Goal: Transaction & Acquisition: Purchase product/service

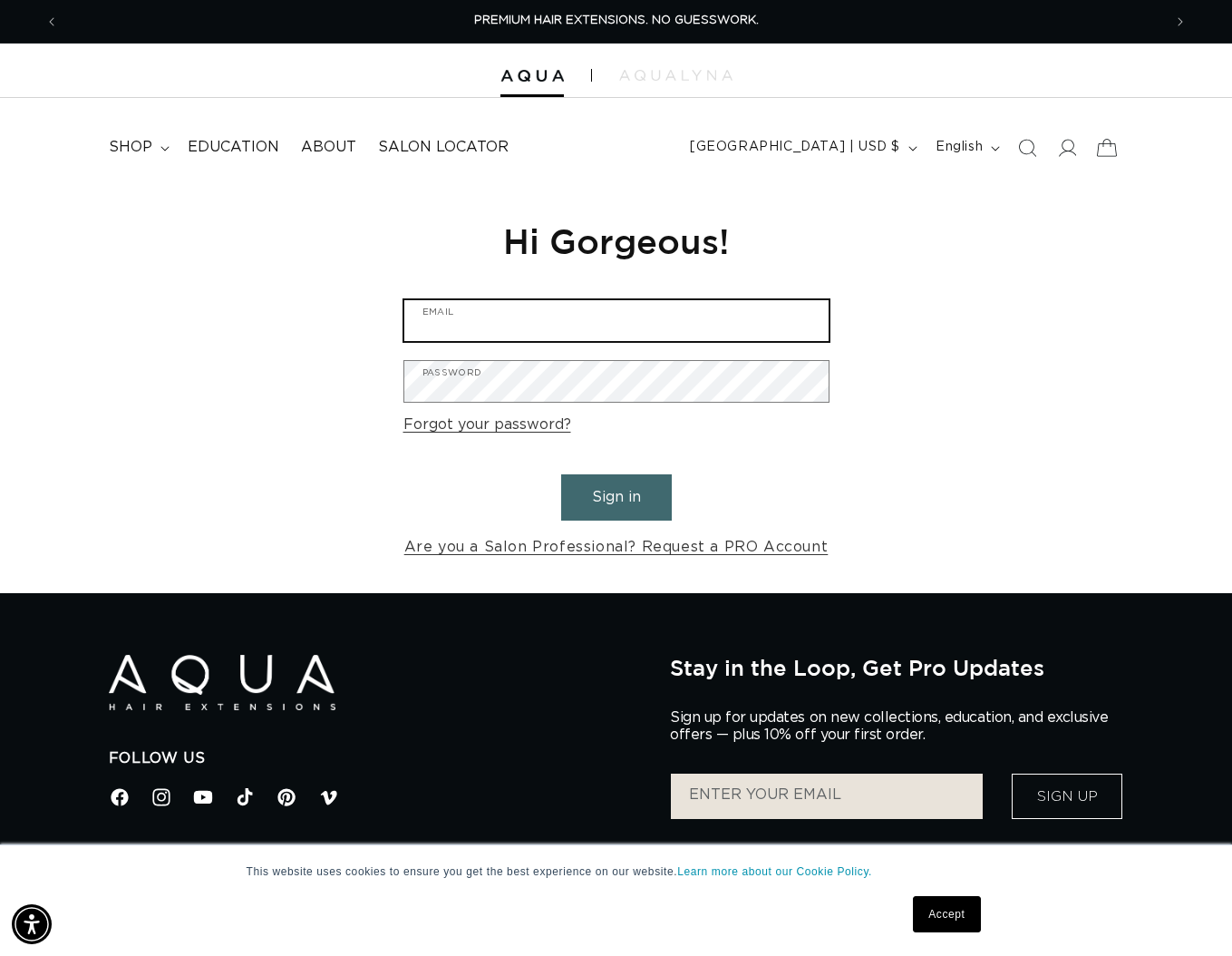
type input "tim.pyrcz@gmail.com"
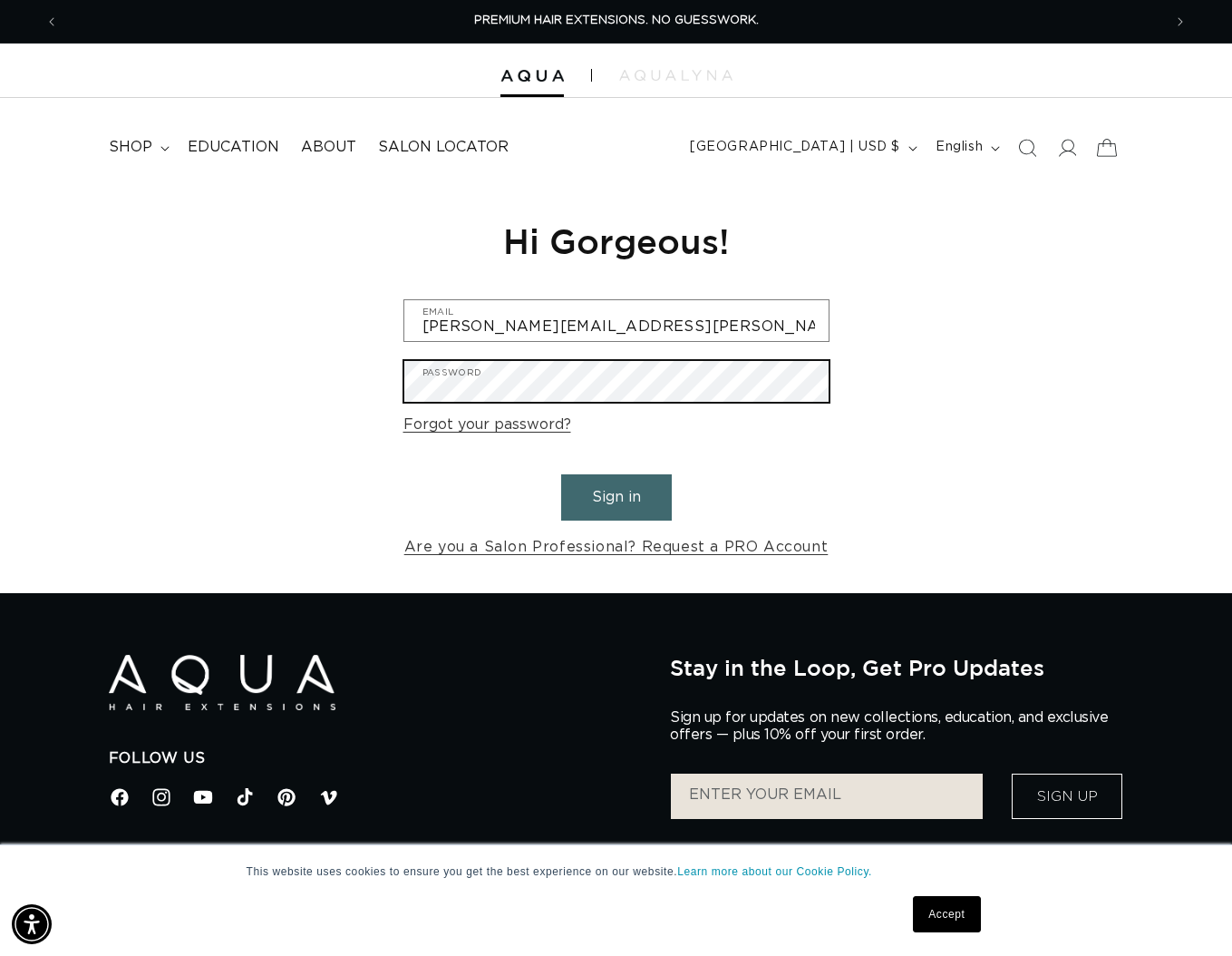
click at [616, 495] on button "Sign in" at bounding box center [616, 497] width 111 height 46
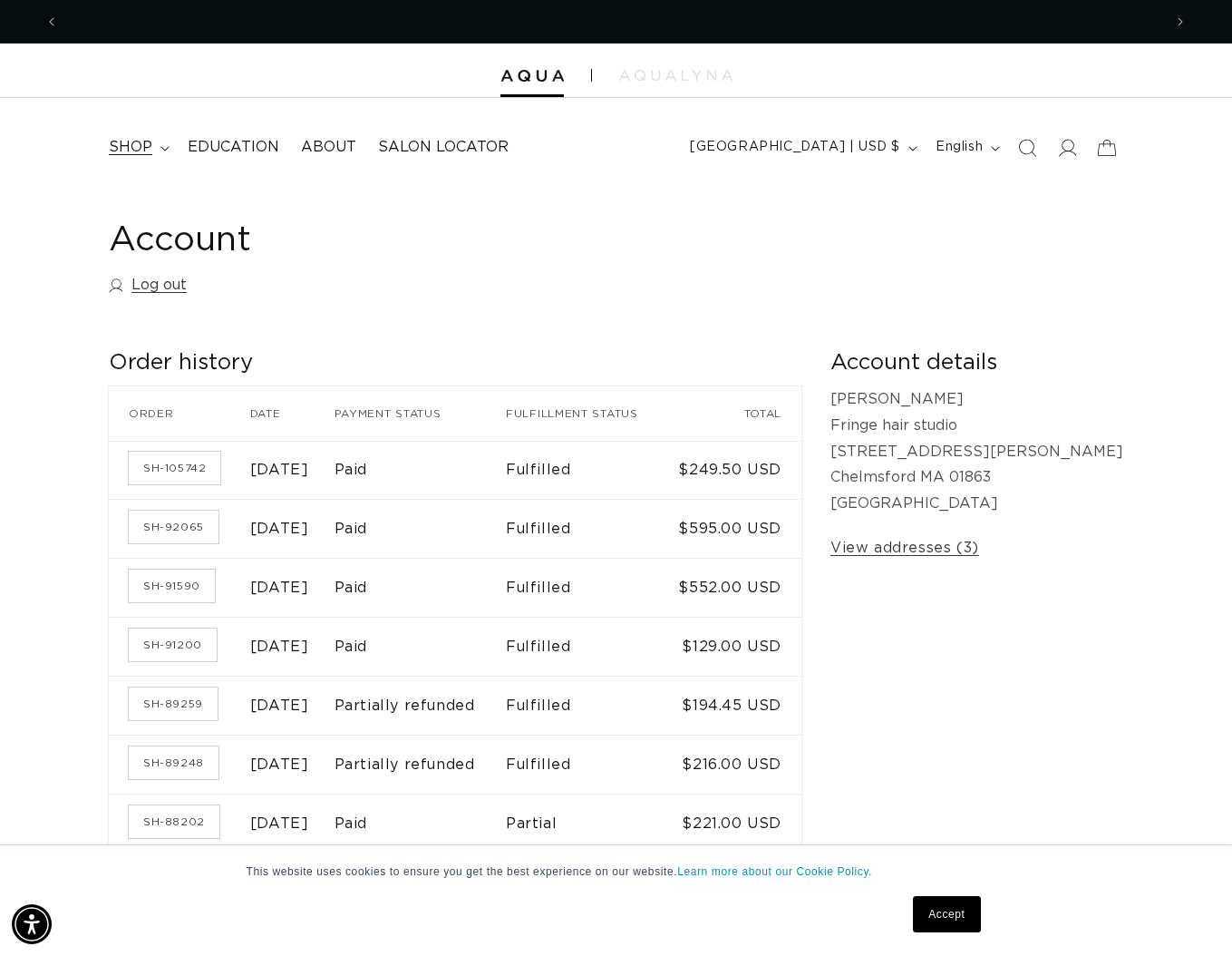
click at [127, 154] on span "shop" at bounding box center [130, 148] width 43 height 19
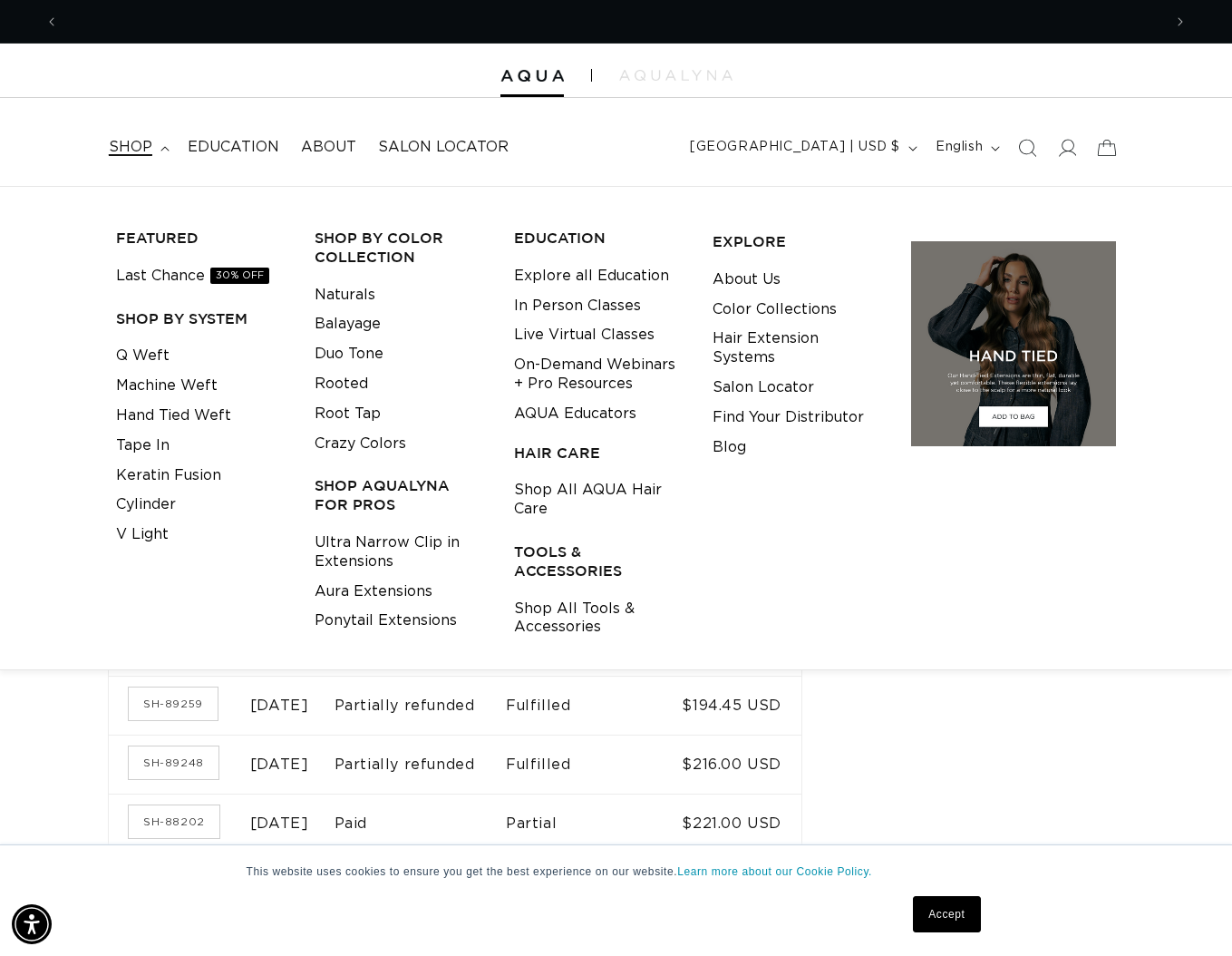
scroll to position [0, 1103]
click at [165, 374] on link "Machine Weft" at bounding box center [166, 386] width 101 height 30
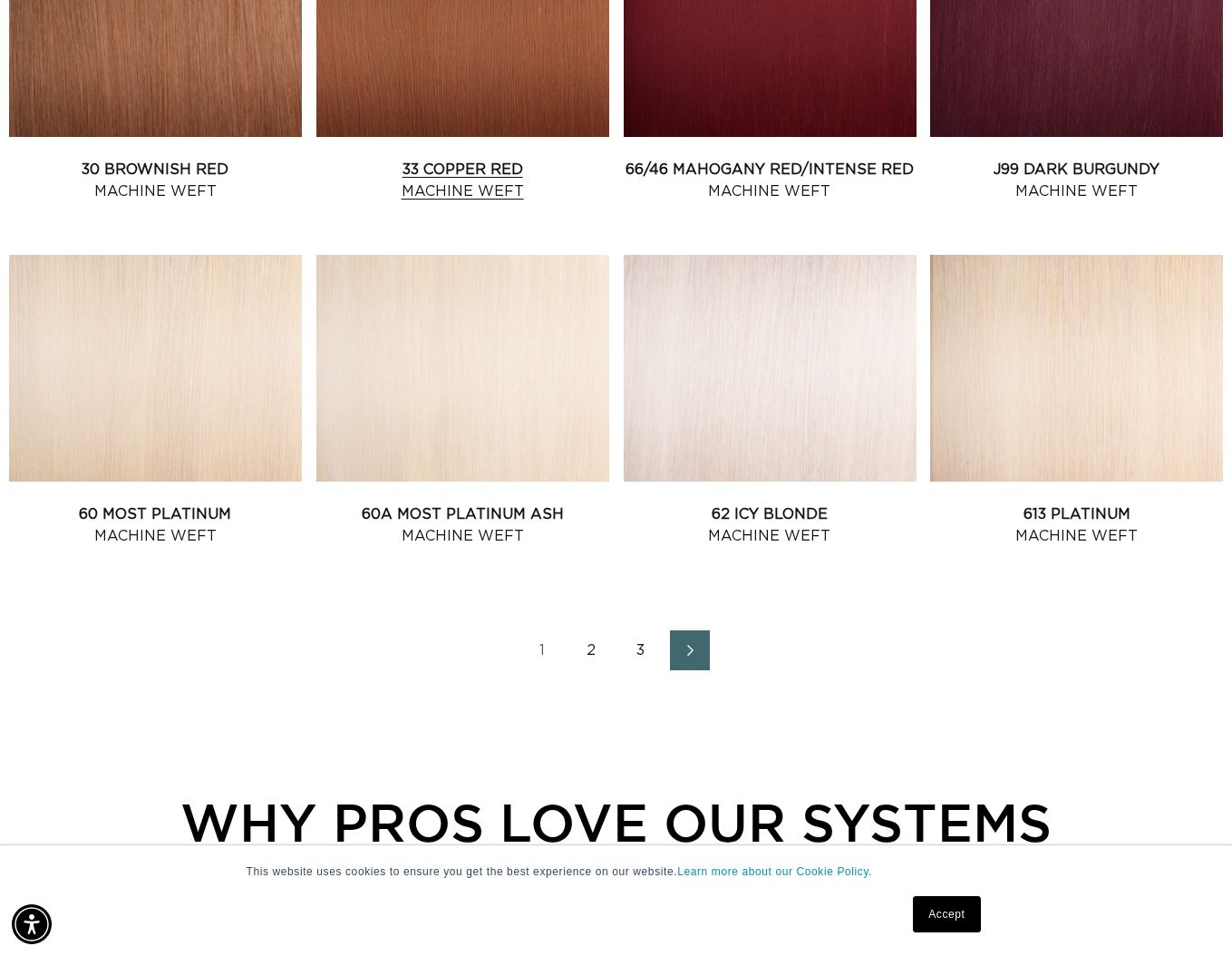
scroll to position [1794, 0]
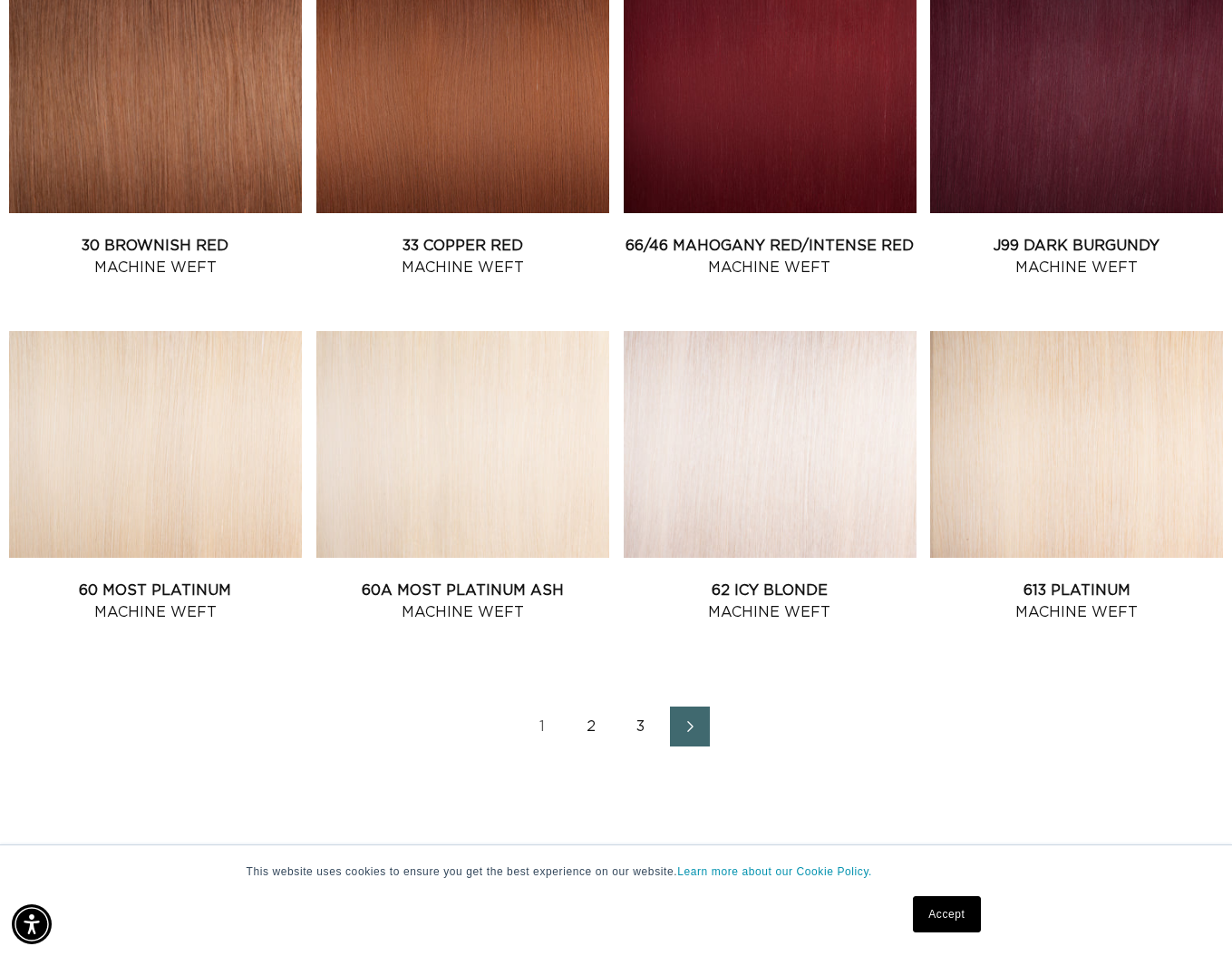
click at [589, 727] on link "2" at bounding box center [592, 726] width 40 height 40
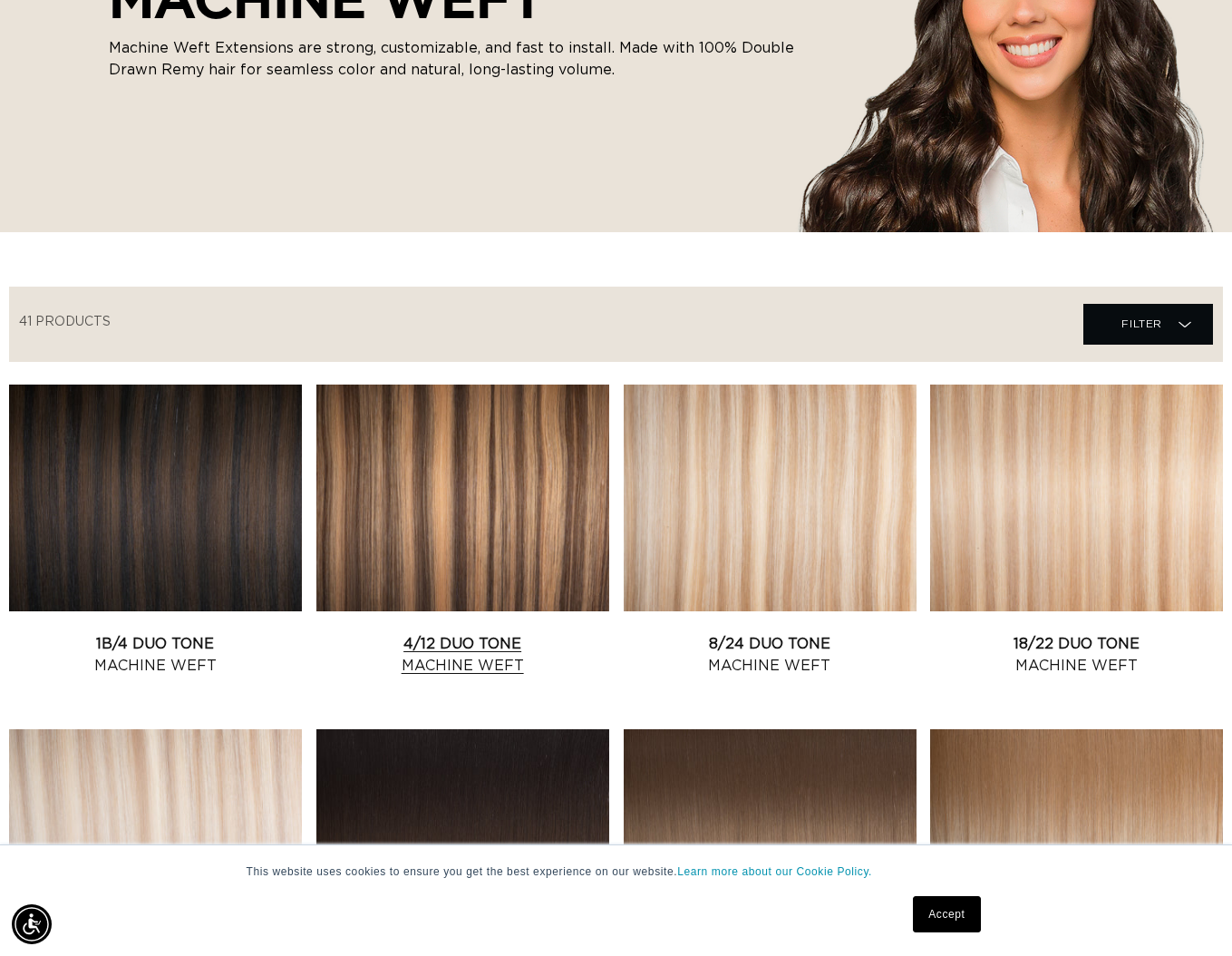
scroll to position [399, 0]
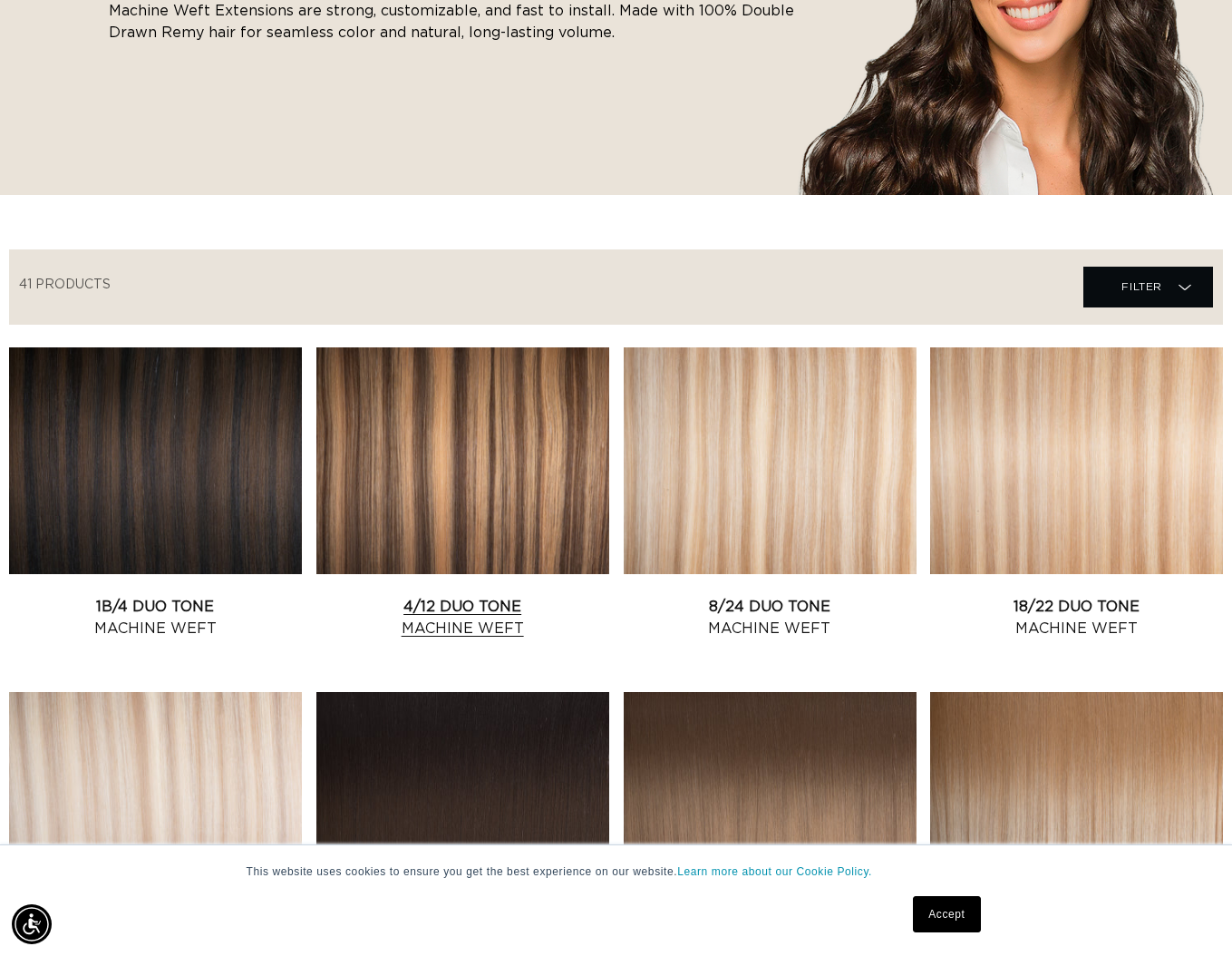
click at [543, 596] on link "4/12 Duo Tone Machine Weft" at bounding box center [463, 617] width 293 height 43
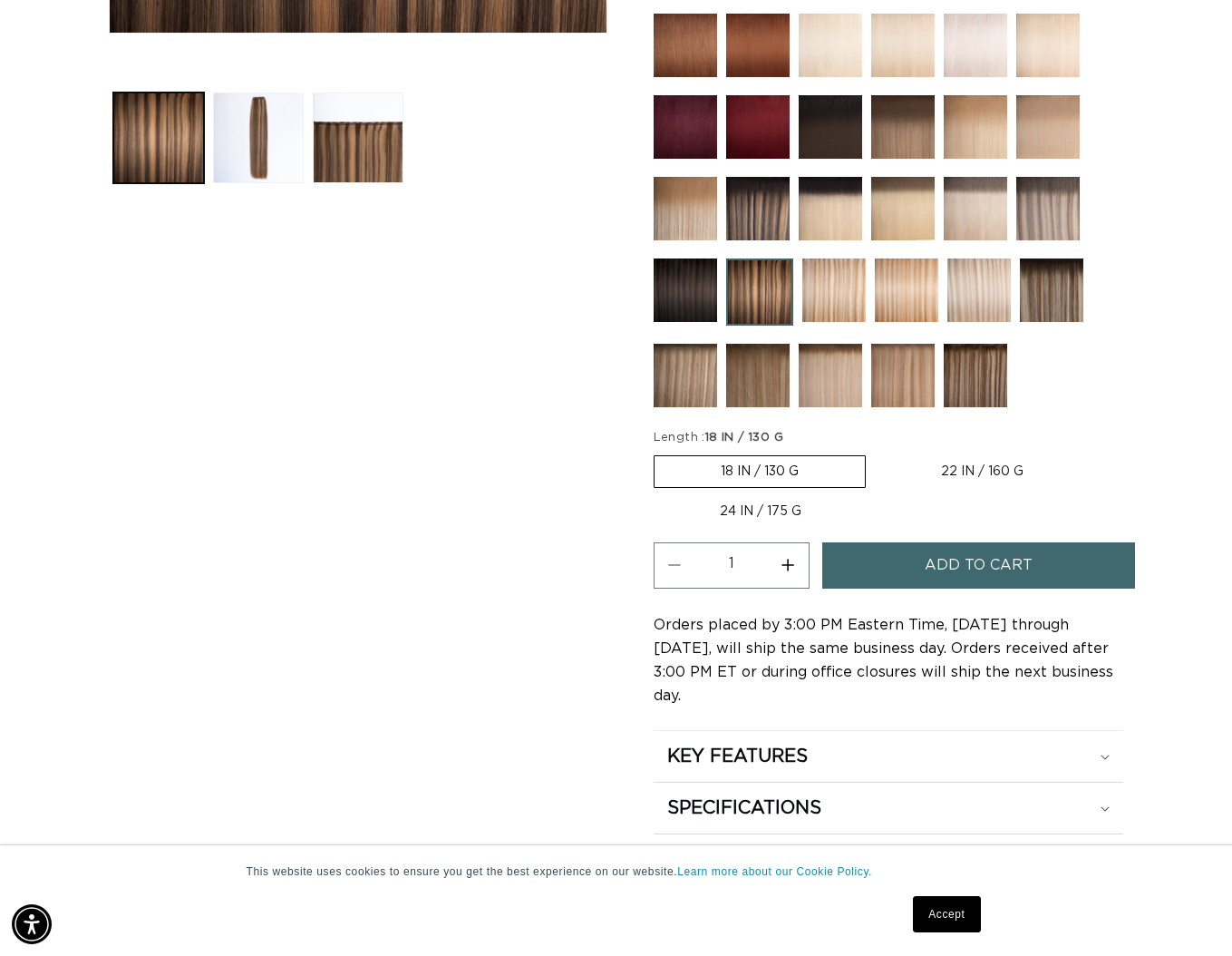
scroll to position [693, 0]
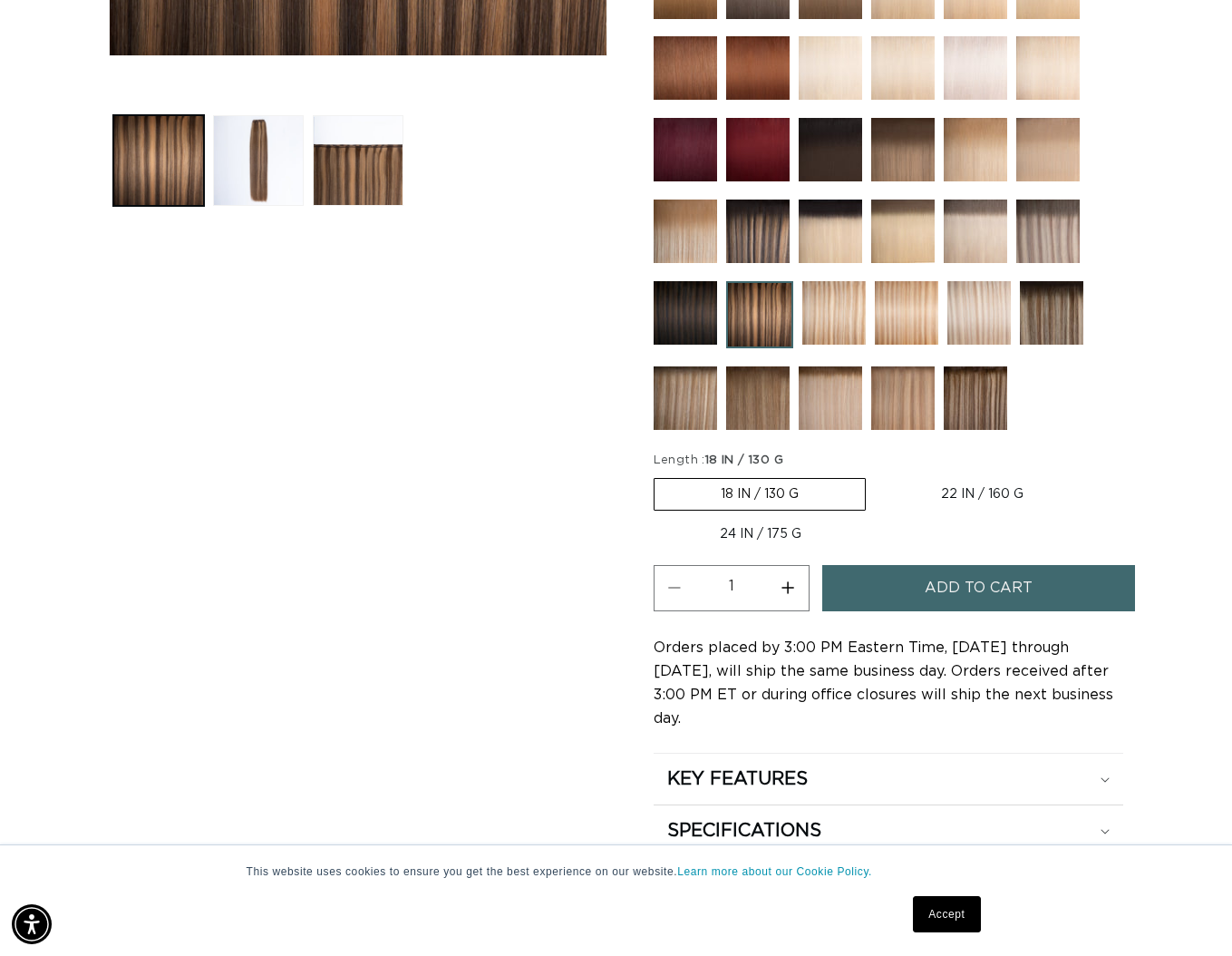
click at [996, 591] on span "Add to cart" at bounding box center [979, 587] width 108 height 46
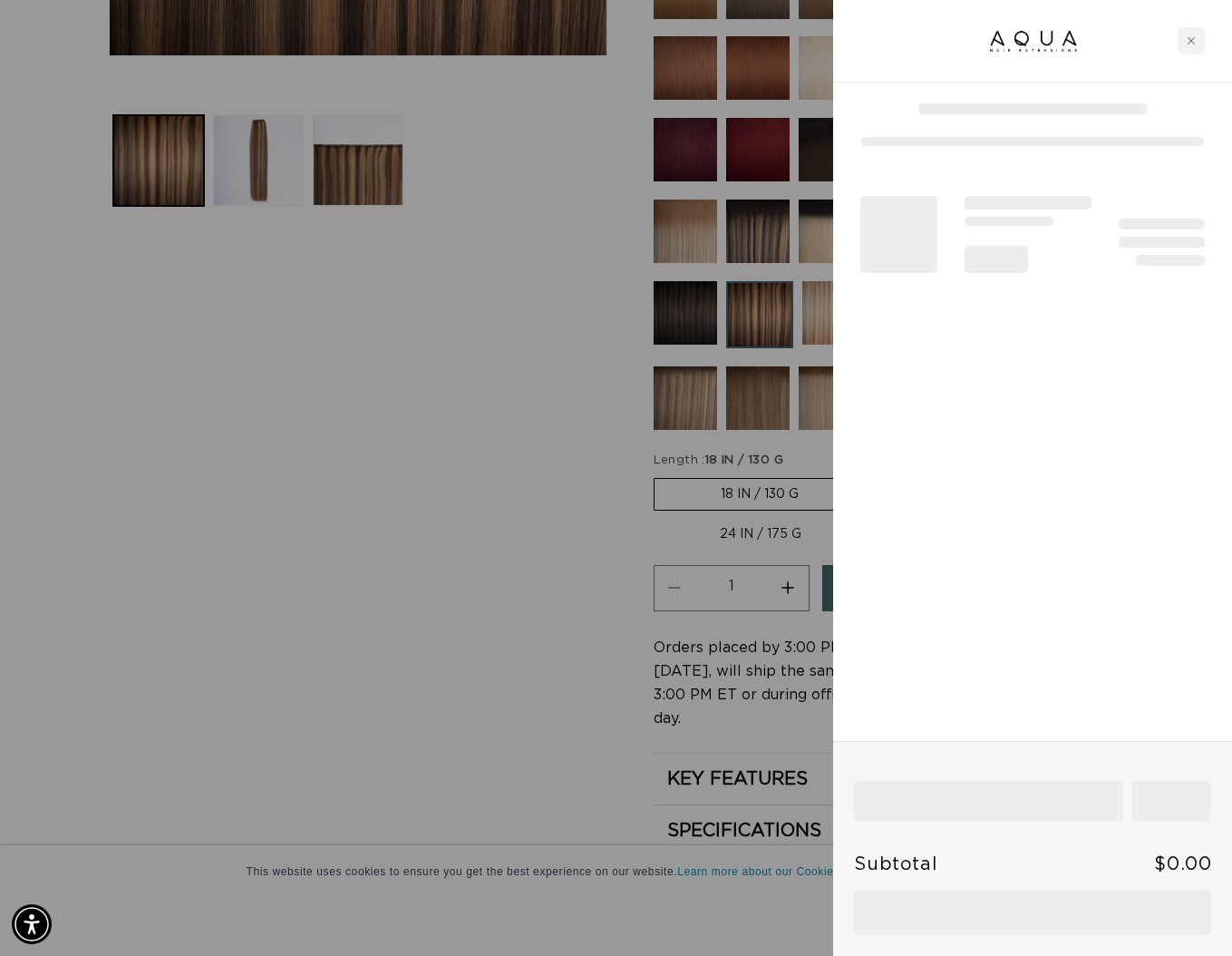
scroll to position [0, 0]
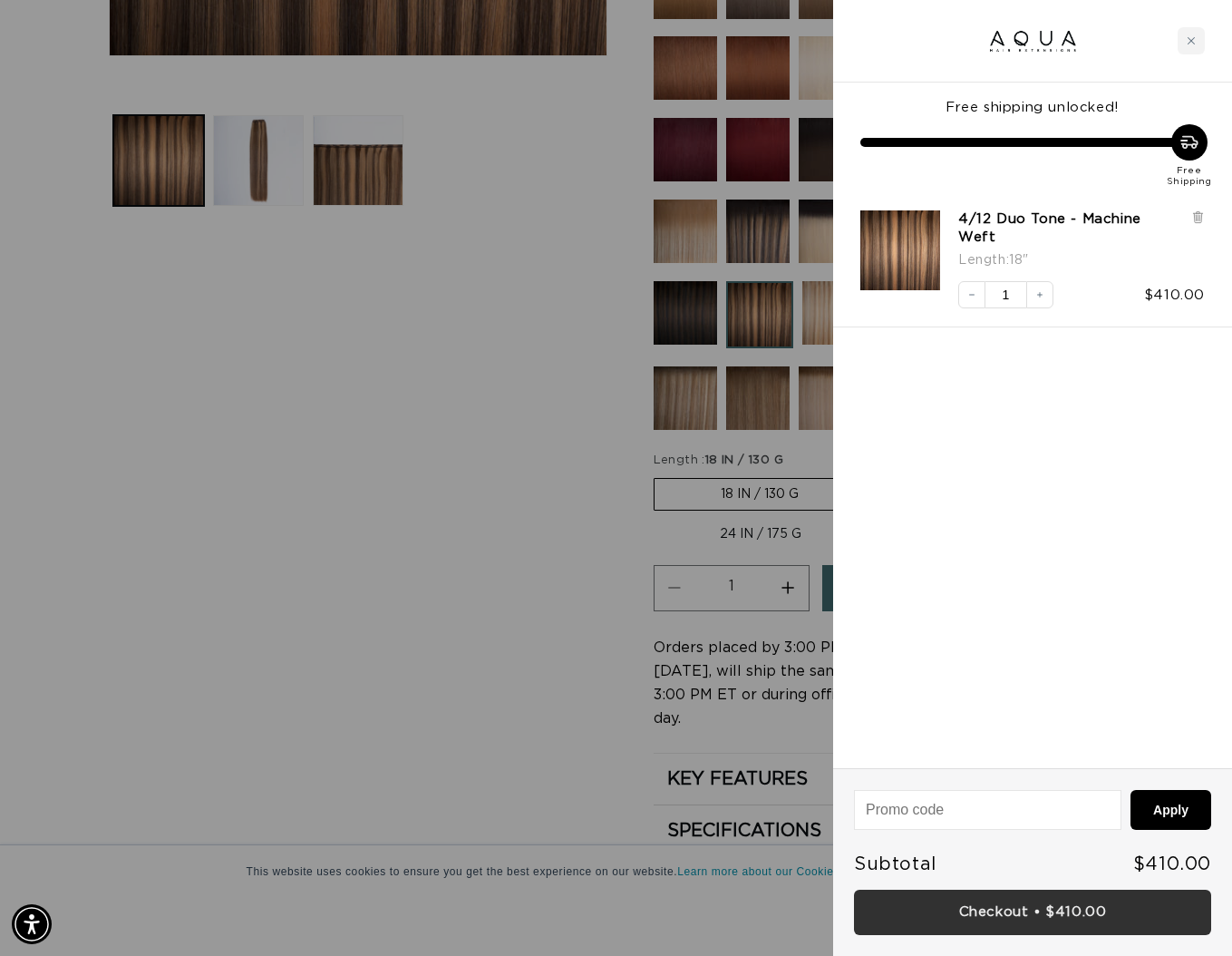
click at [1068, 920] on link "Checkout • $410.00" at bounding box center [1032, 913] width 357 height 46
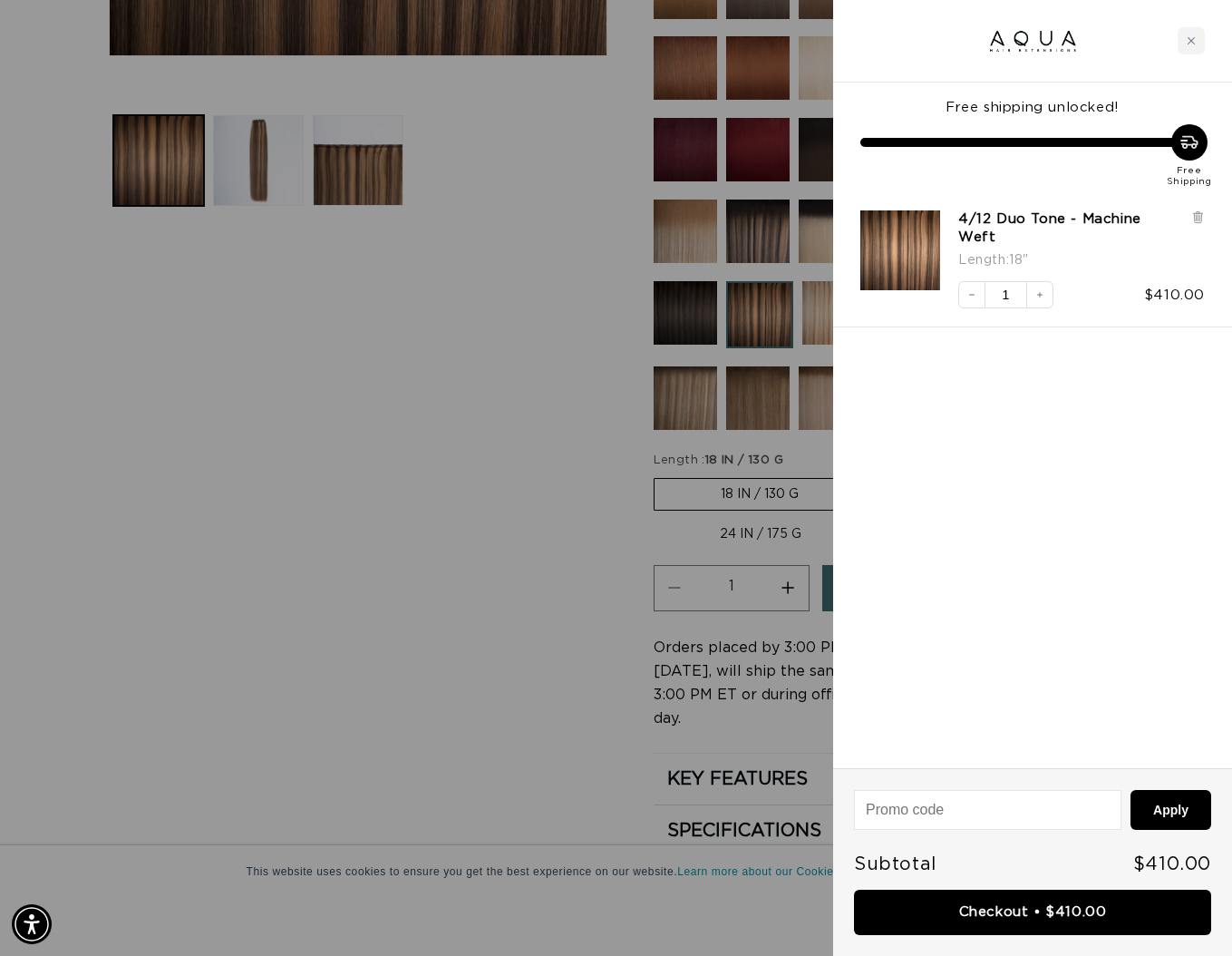
scroll to position [0, 1103]
drag, startPoint x: 361, startPoint y: 347, endPoint x: 405, endPoint y: 354, distance: 44.6
click at [361, 347] on div at bounding box center [616, 478] width 1232 height 956
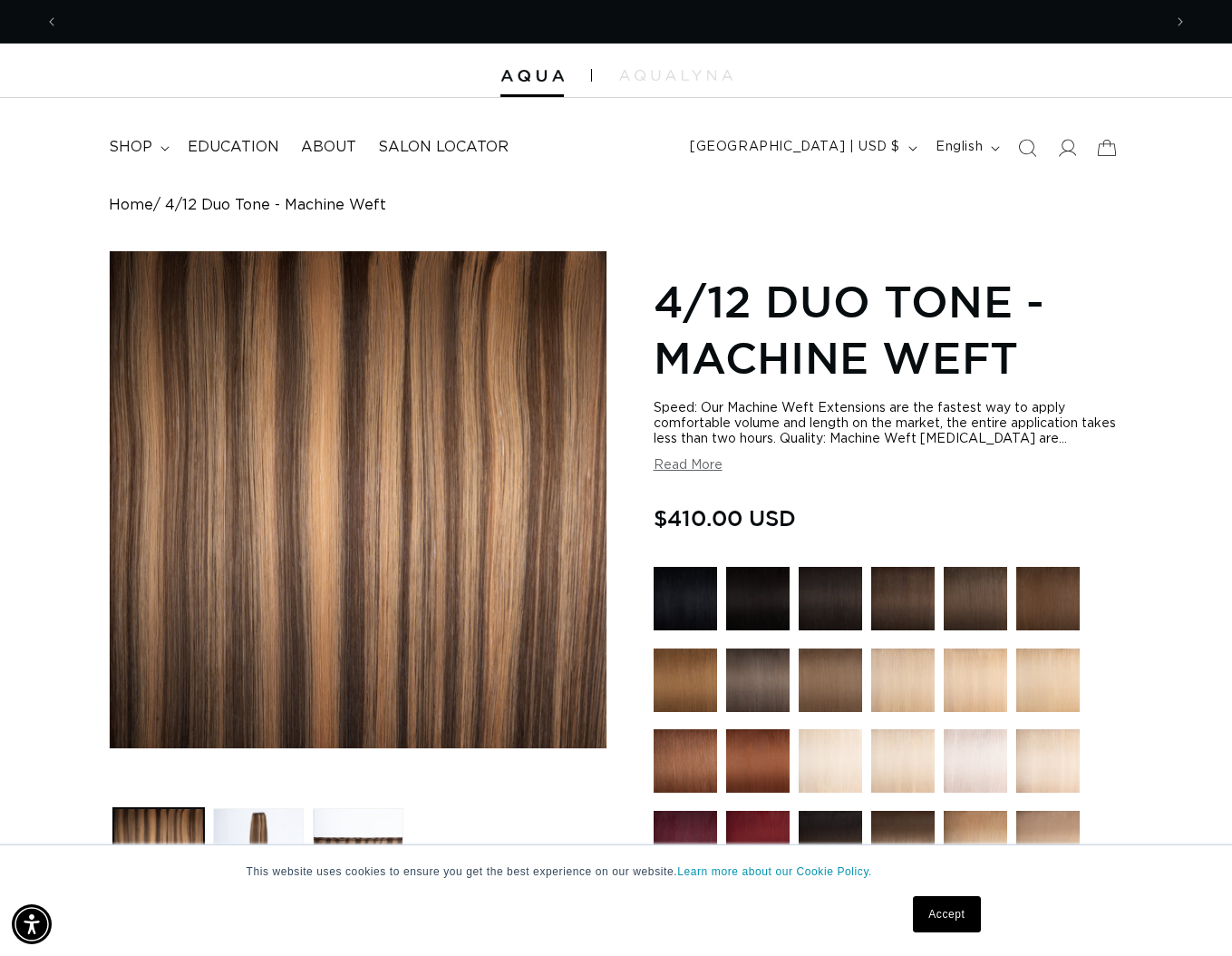
scroll to position [0, 2207]
click at [150, 152] on span "shop" at bounding box center [130, 148] width 43 height 19
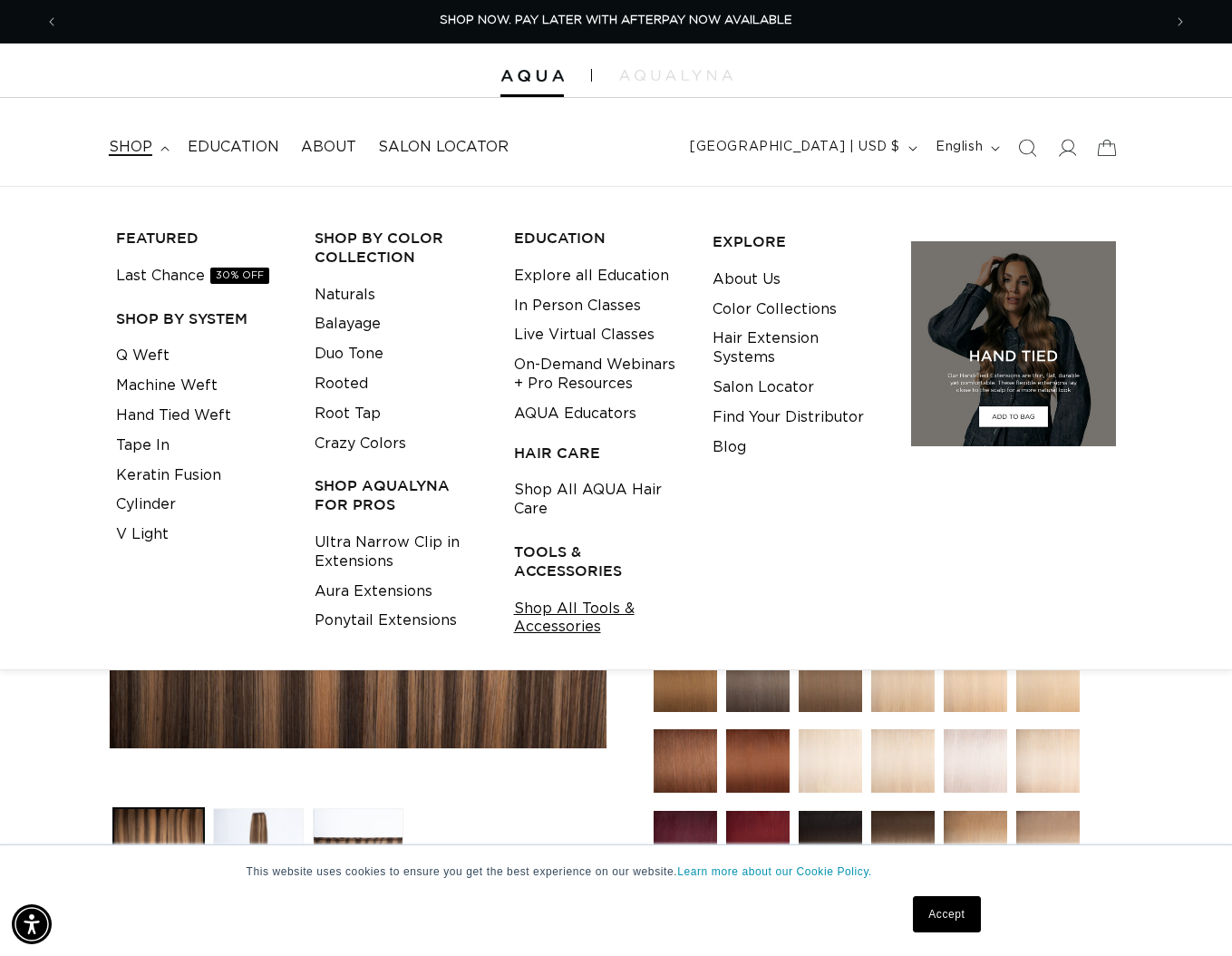
scroll to position [-1, 0]
click at [591, 600] on link "Shop All Tools & Accessories" at bounding box center [599, 618] width 170 height 49
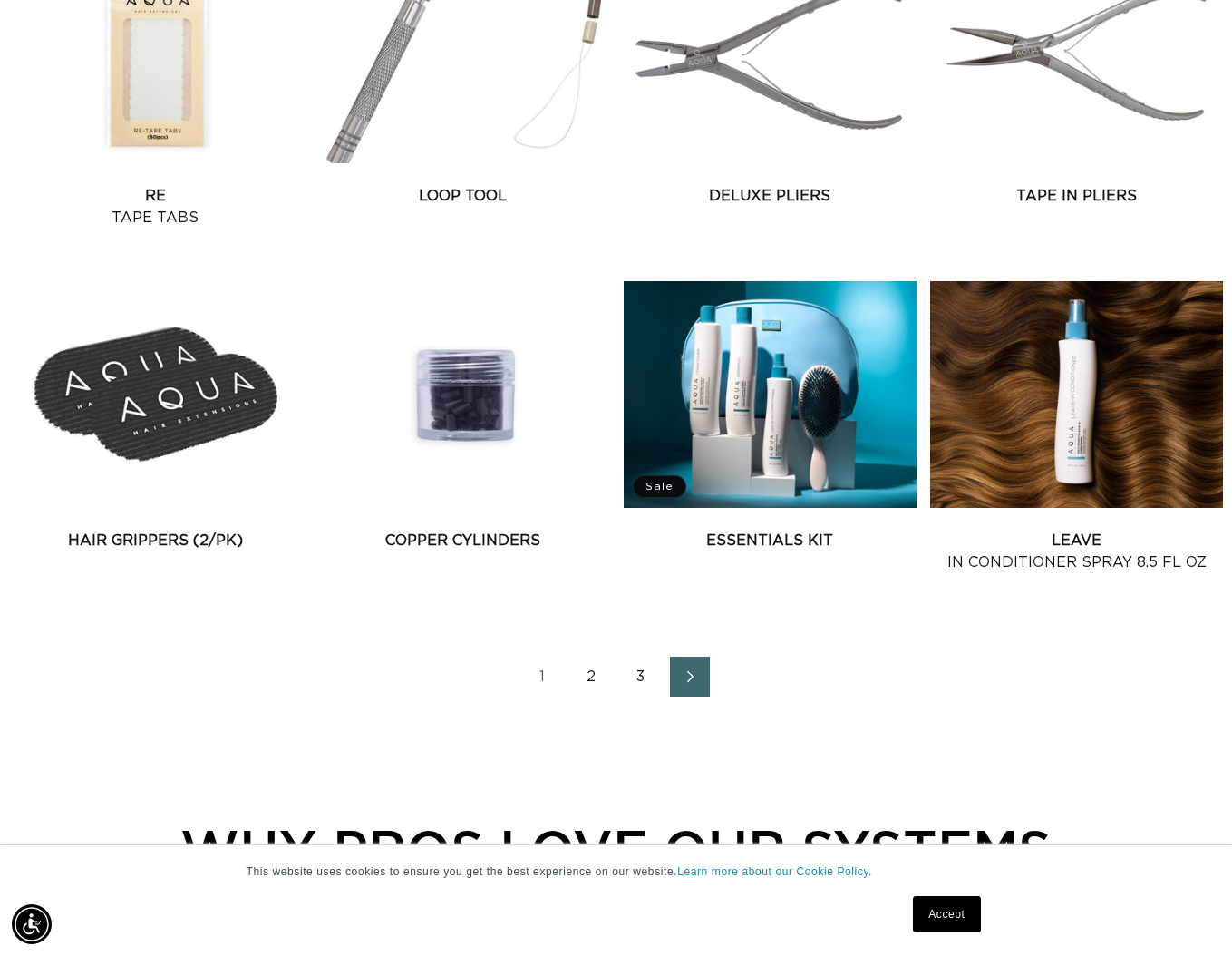
click at [689, 673] on icon "Next page" at bounding box center [690, 676] width 24 height 12
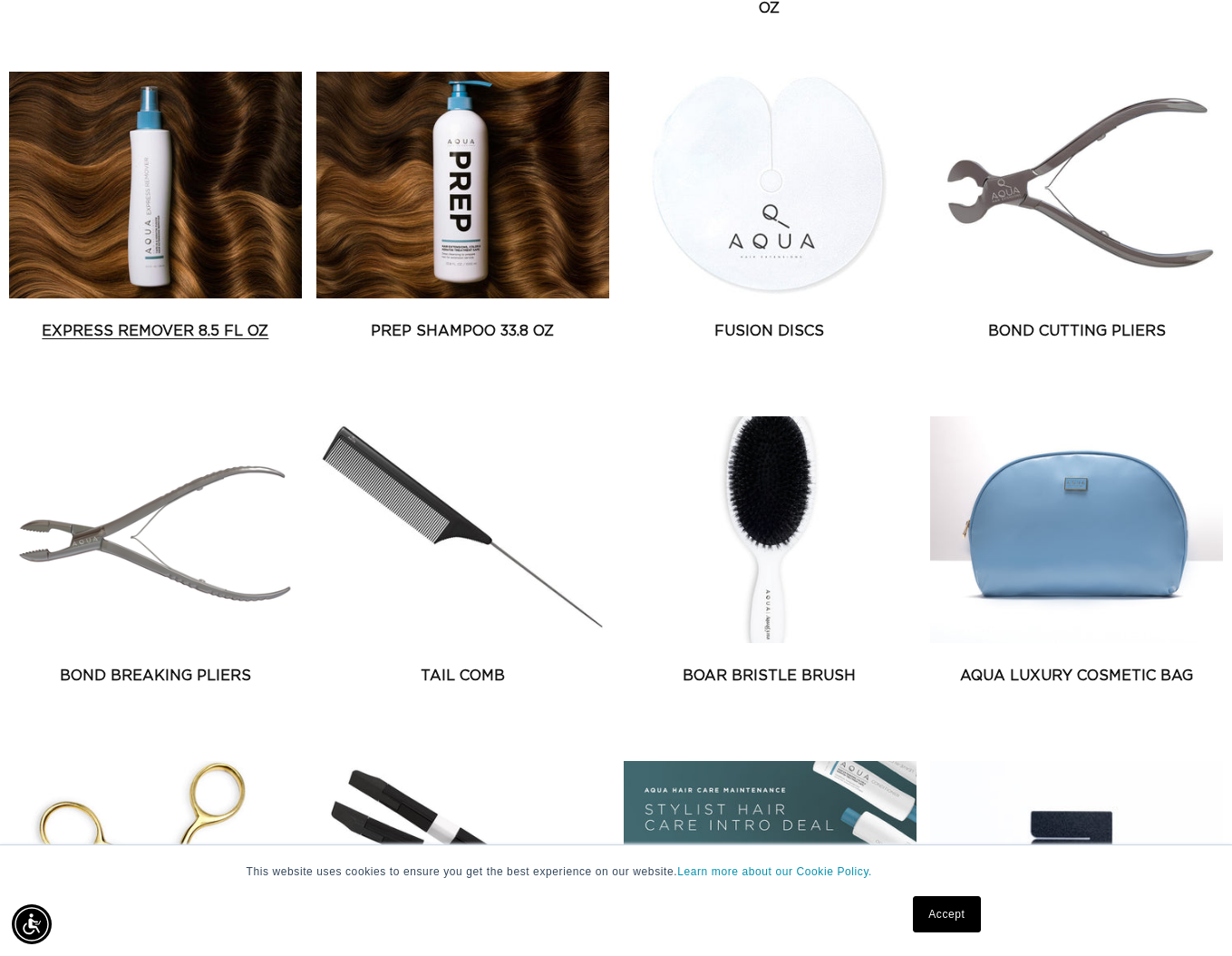
click at [182, 321] on link "Express Remover 8.5 fl oz" at bounding box center [156, 331] width 293 height 22
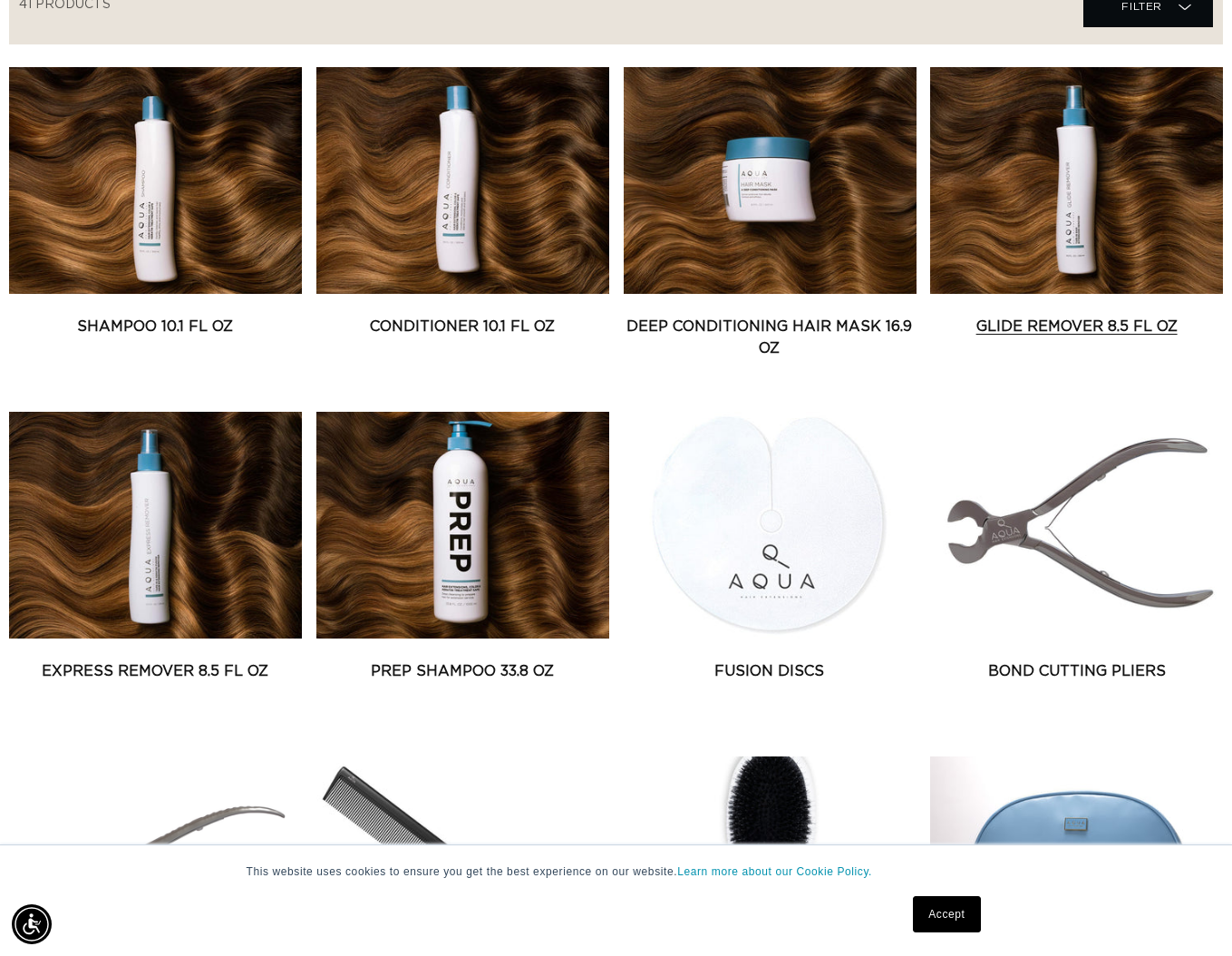
click at [1096, 316] on link "Glide Remover 8.5 fl oz" at bounding box center [1077, 326] width 293 height 22
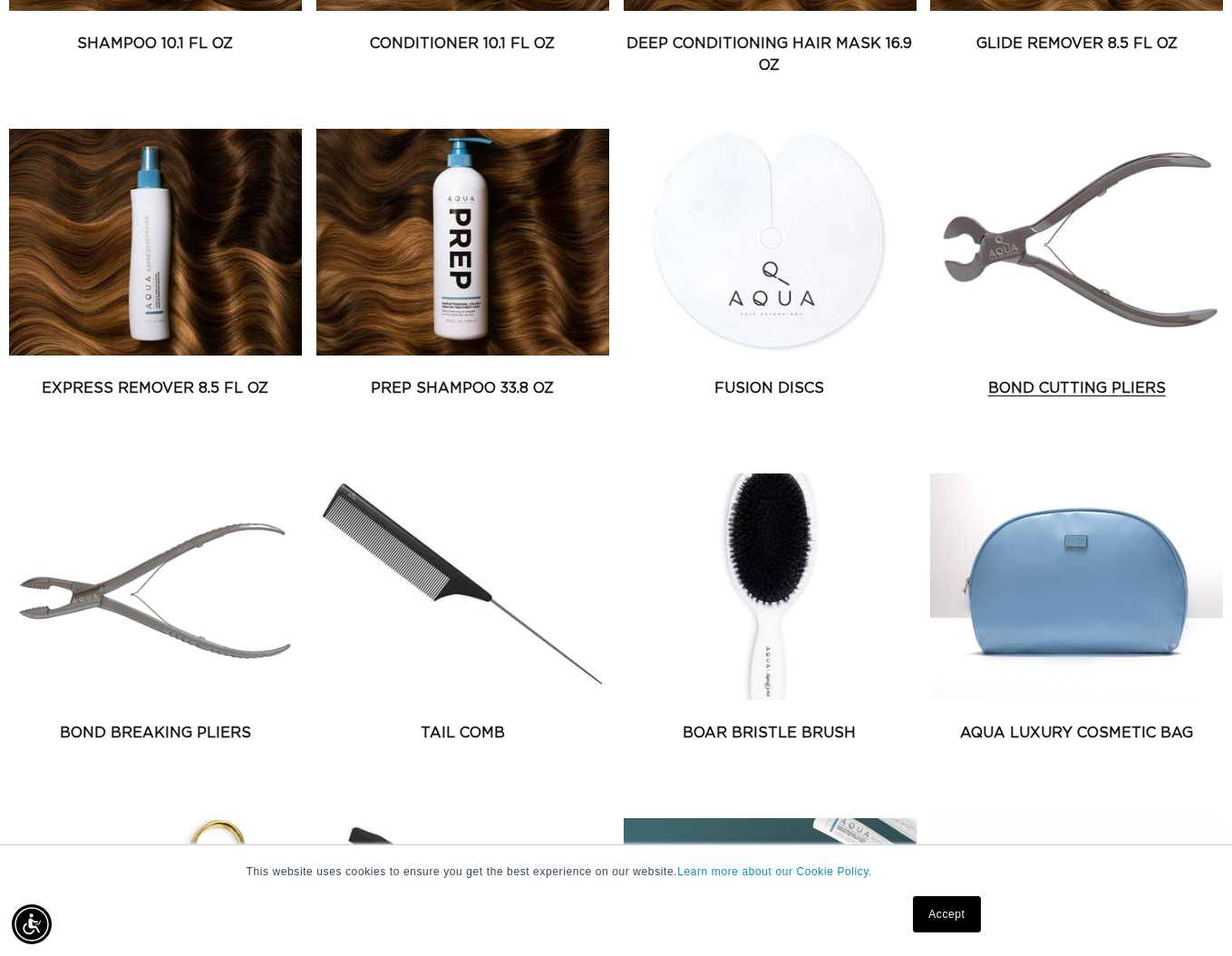
scroll to position [1036, 0]
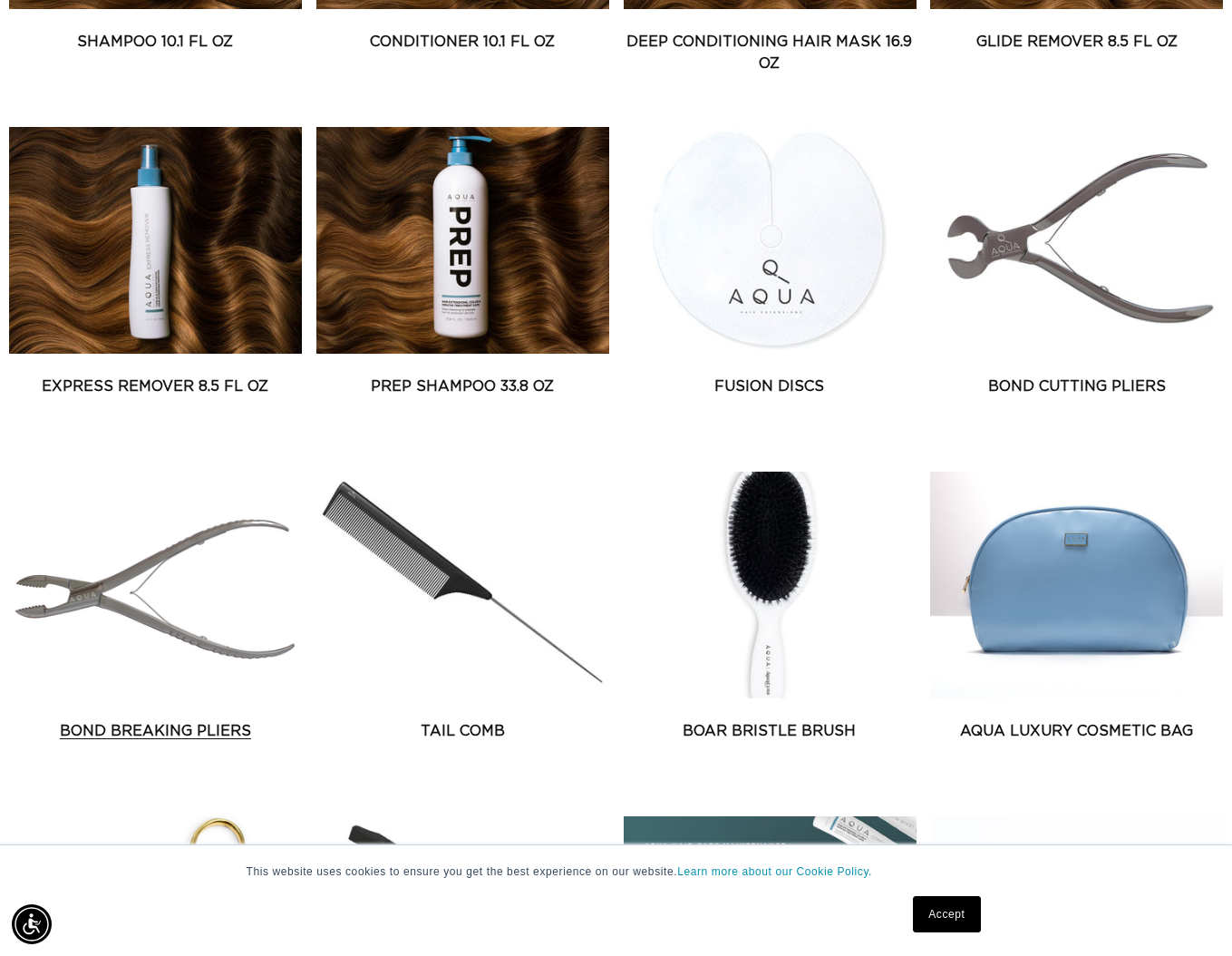
click at [94, 720] on link "Bond Breaking Pliers" at bounding box center [156, 730] width 293 height 22
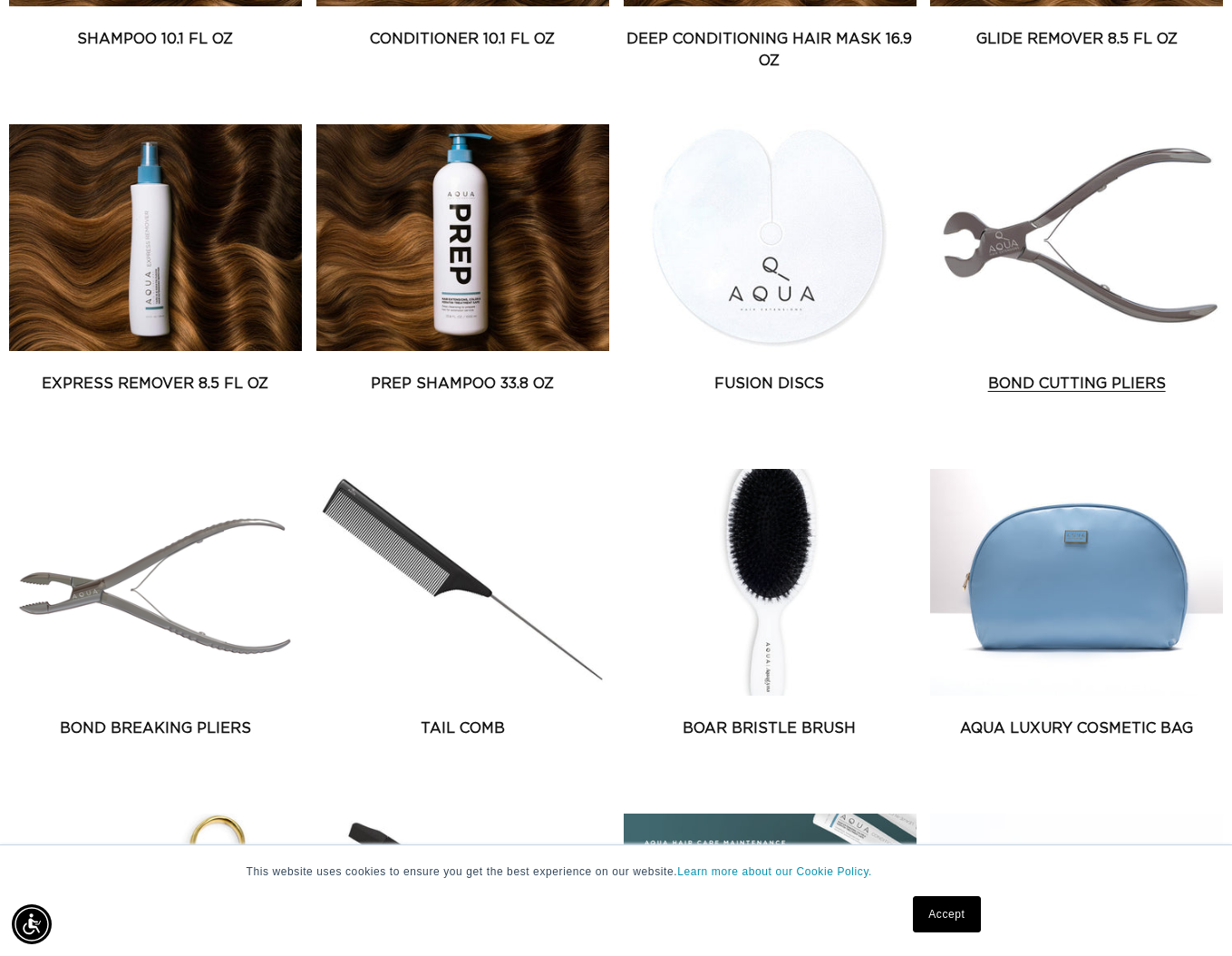
scroll to position [1043, 0]
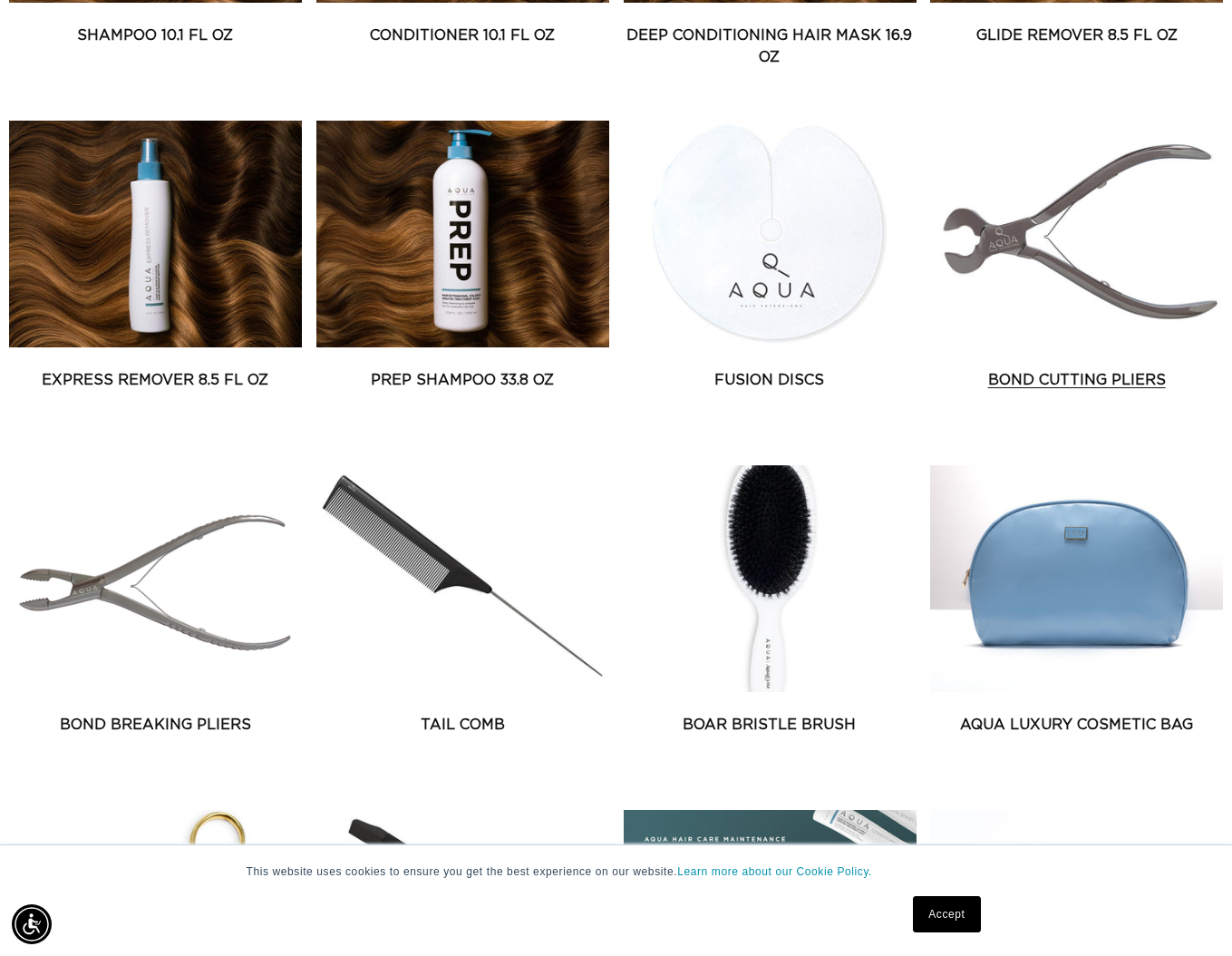
click at [1007, 369] on link "Bond Cutting Pliers" at bounding box center [1077, 379] width 293 height 22
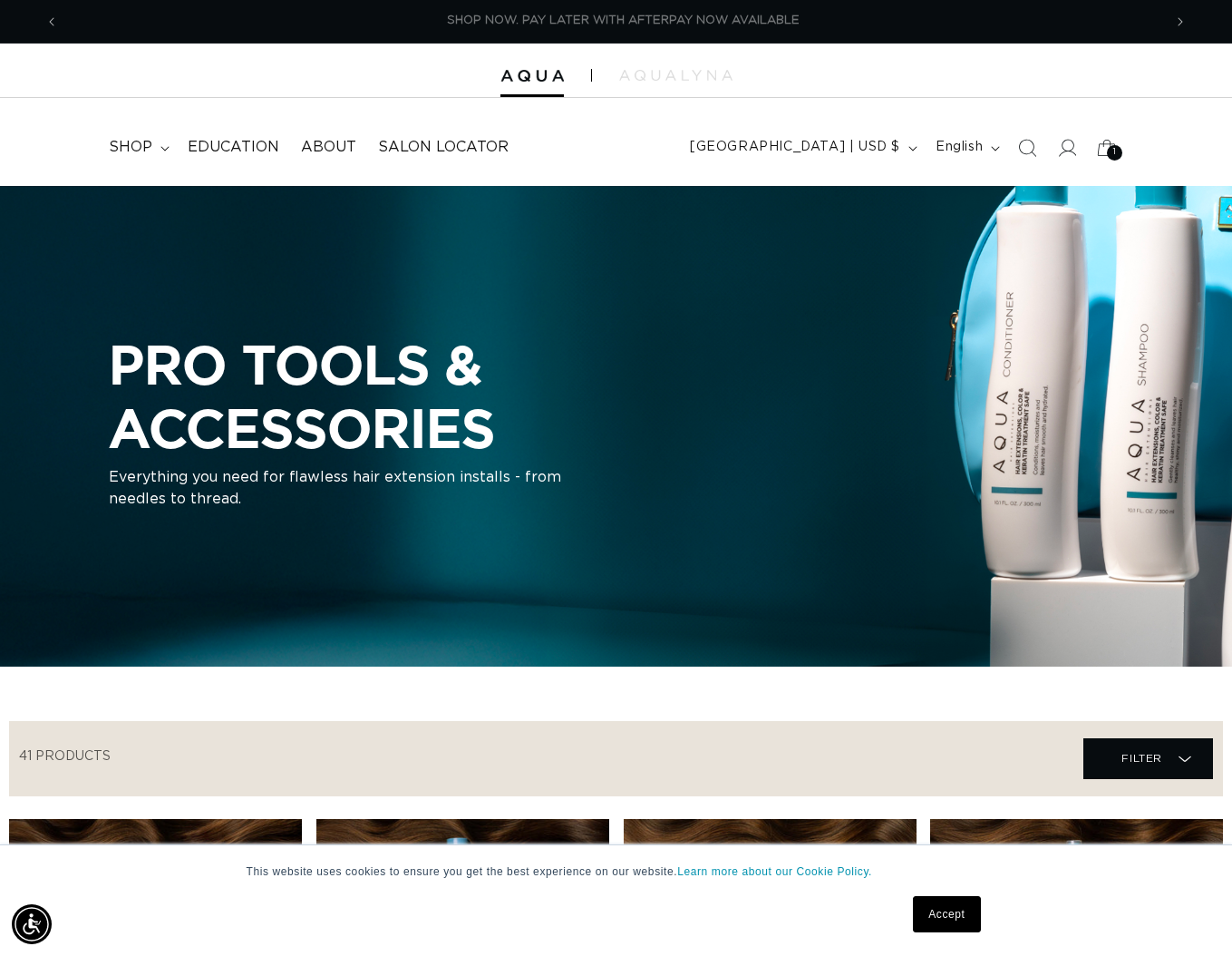
scroll to position [0, 2207]
click at [1115, 152] on span "1" at bounding box center [1116, 152] width 4 height 15
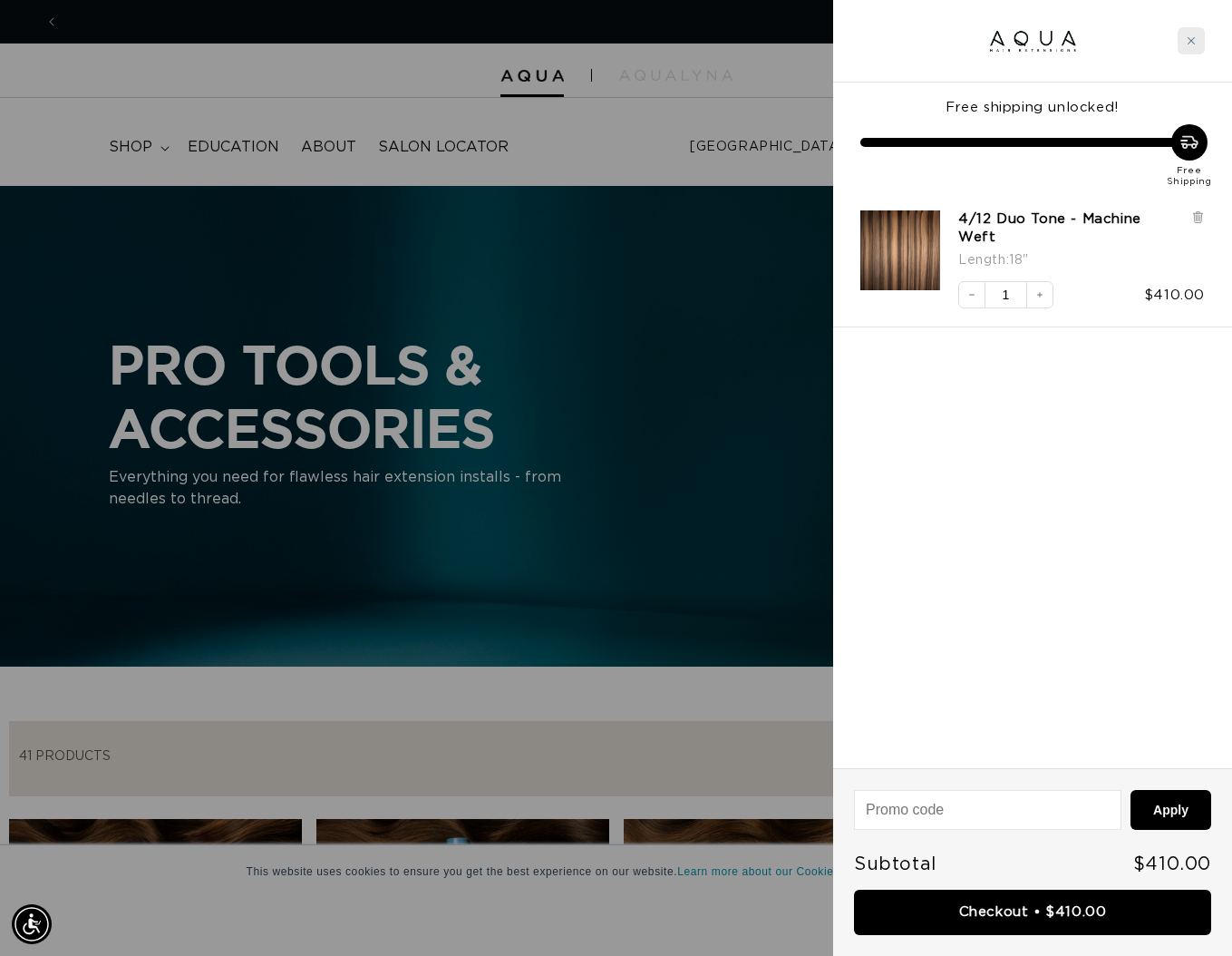
scroll to position [0, 1103]
click at [1183, 38] on div "Close cart" at bounding box center [1191, 41] width 27 height 27
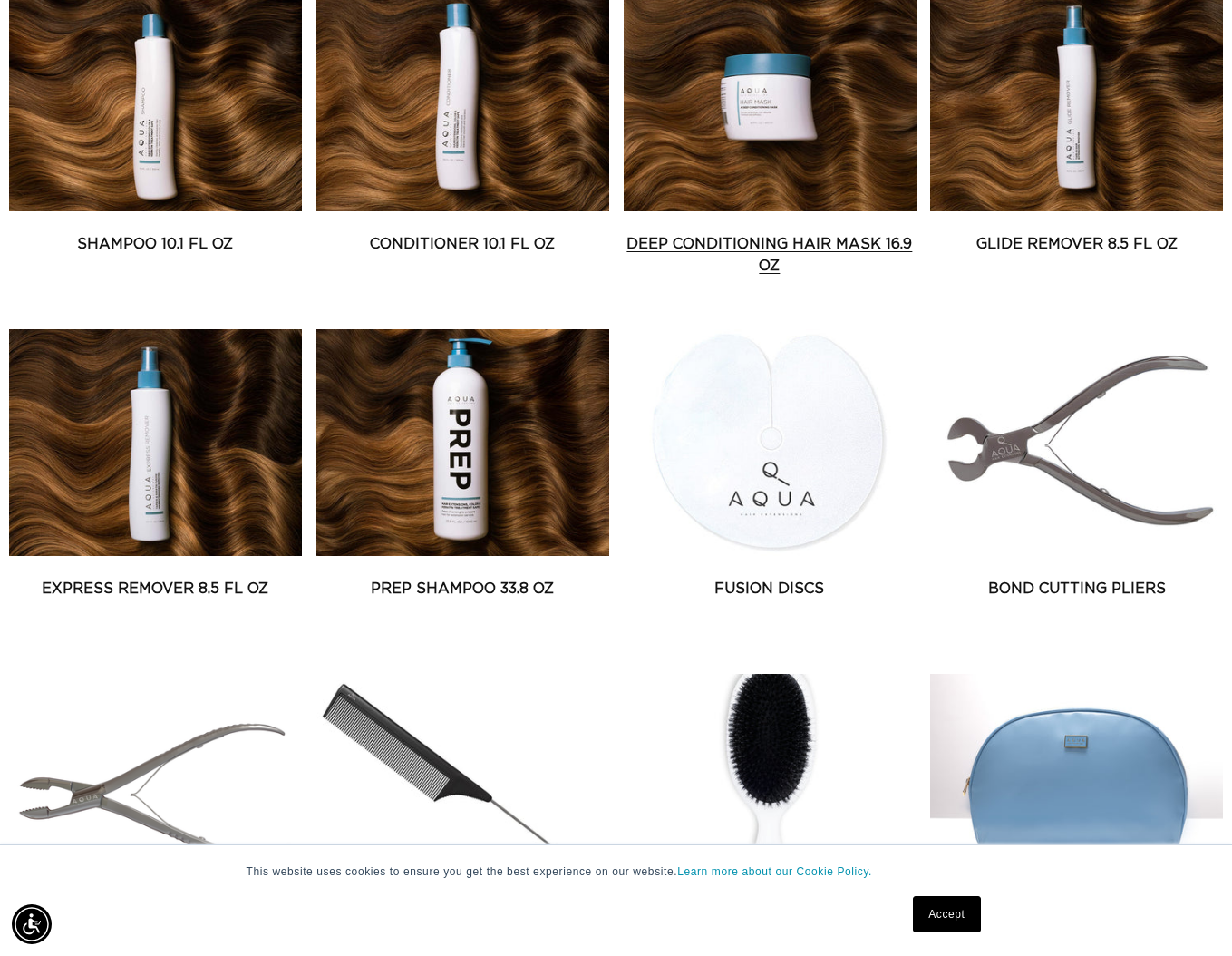
scroll to position [0, 2207]
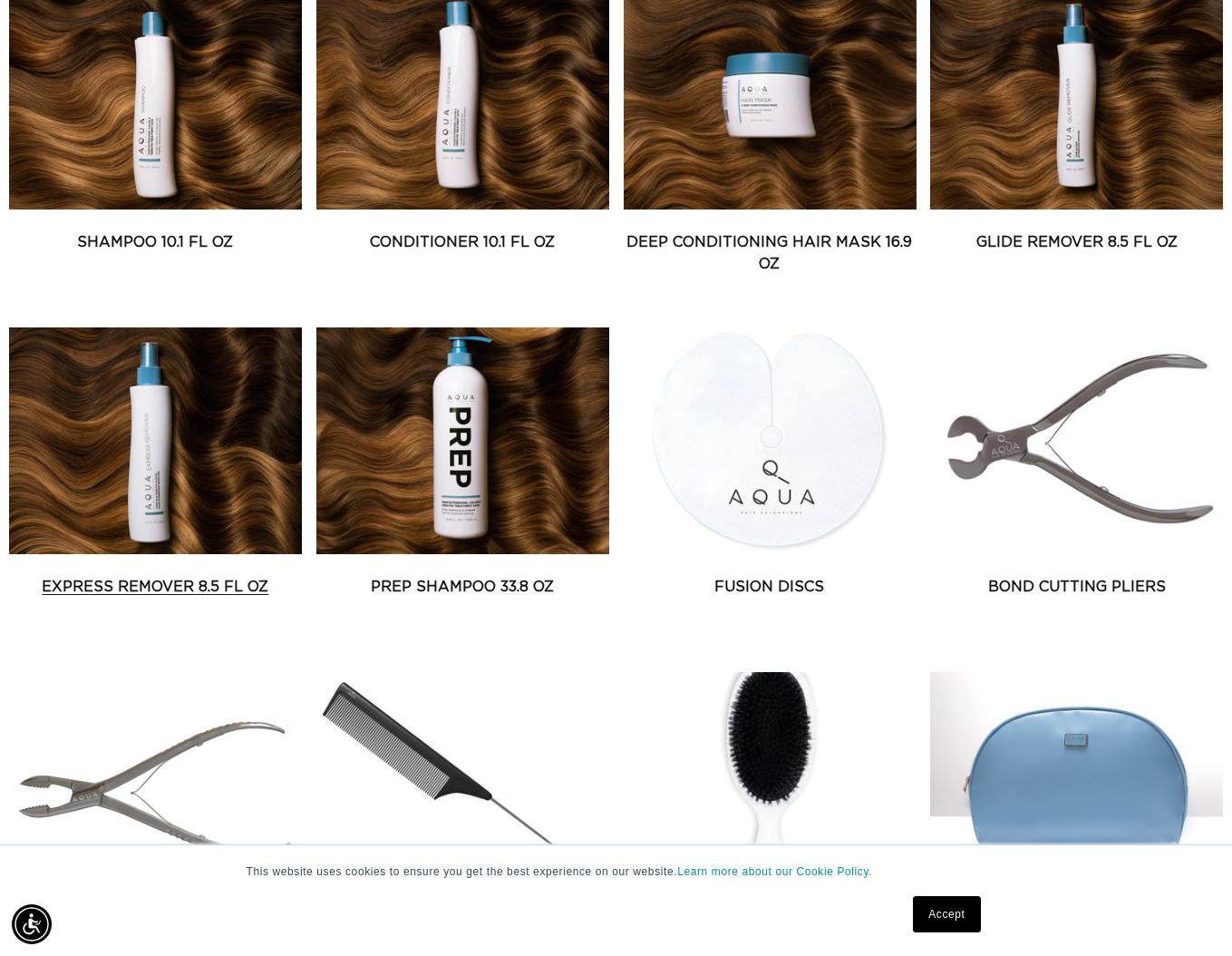
click at [168, 576] on link "Express Remover 8.5 fl oz" at bounding box center [156, 586] width 293 height 22
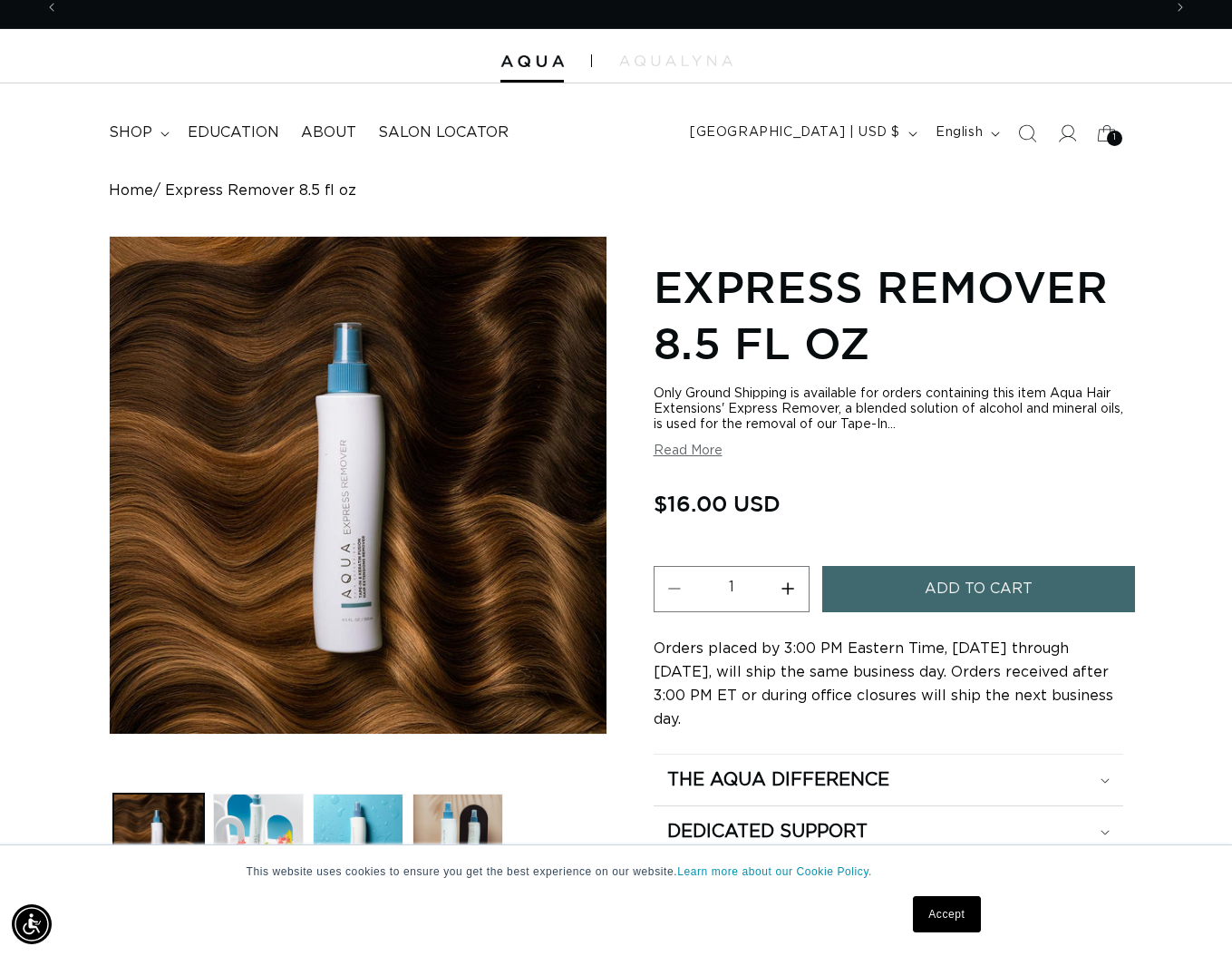
scroll to position [0, 2207]
click at [712, 459] on button "Read More" at bounding box center [687, 451] width 69 height 15
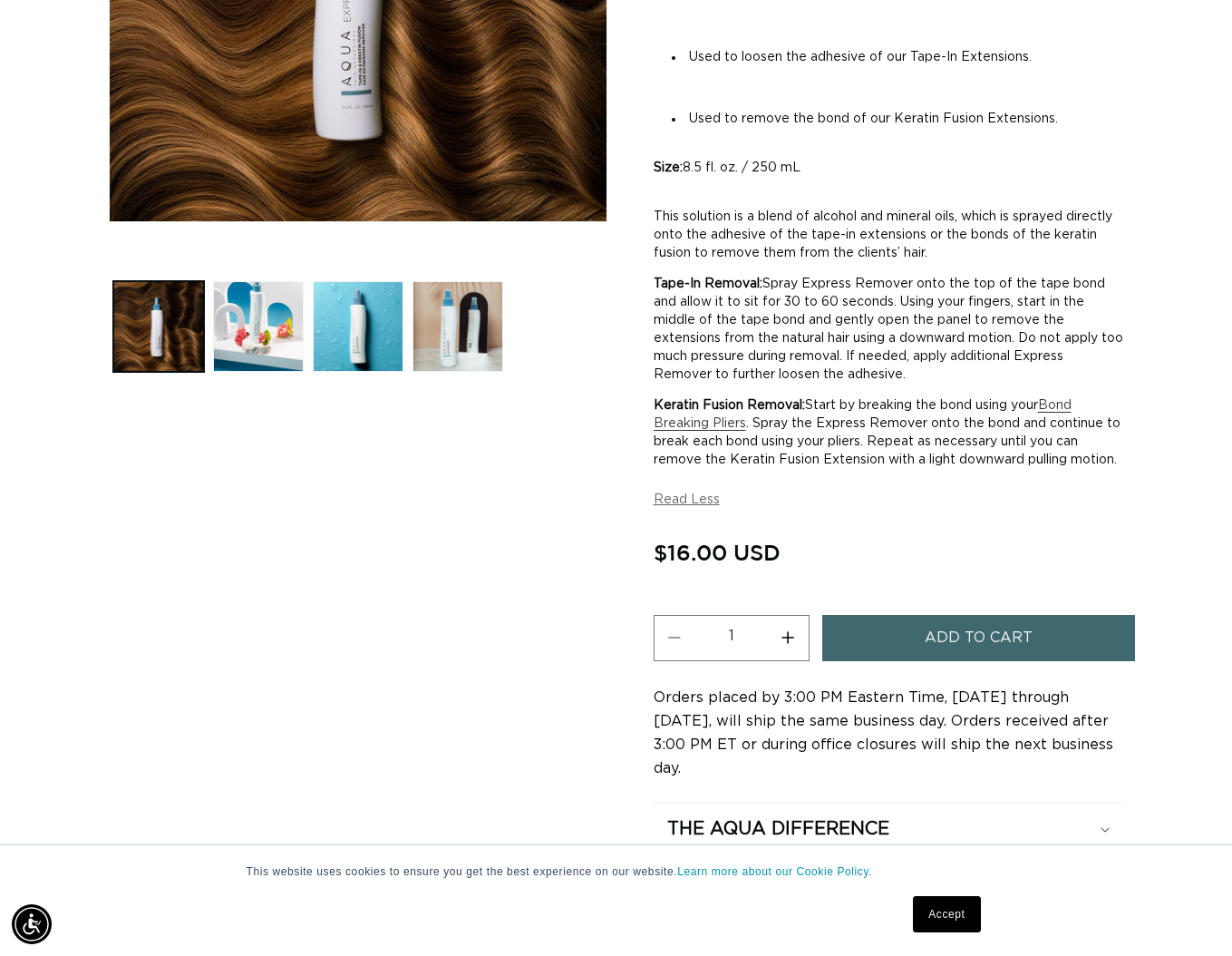
click at [928, 661] on span "Add to cart" at bounding box center [979, 637] width 108 height 46
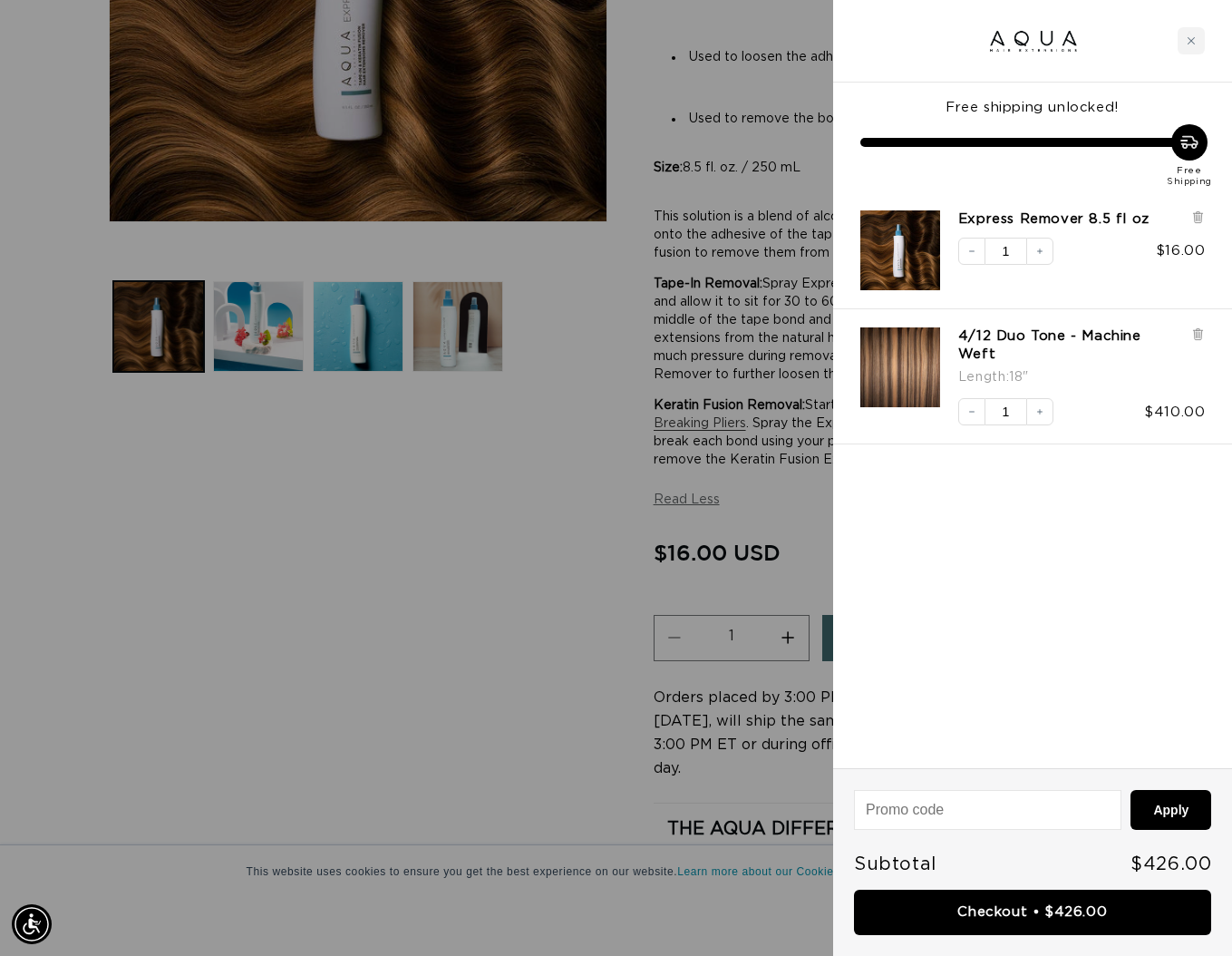
scroll to position [0, 0]
click at [594, 504] on div at bounding box center [616, 478] width 1232 height 956
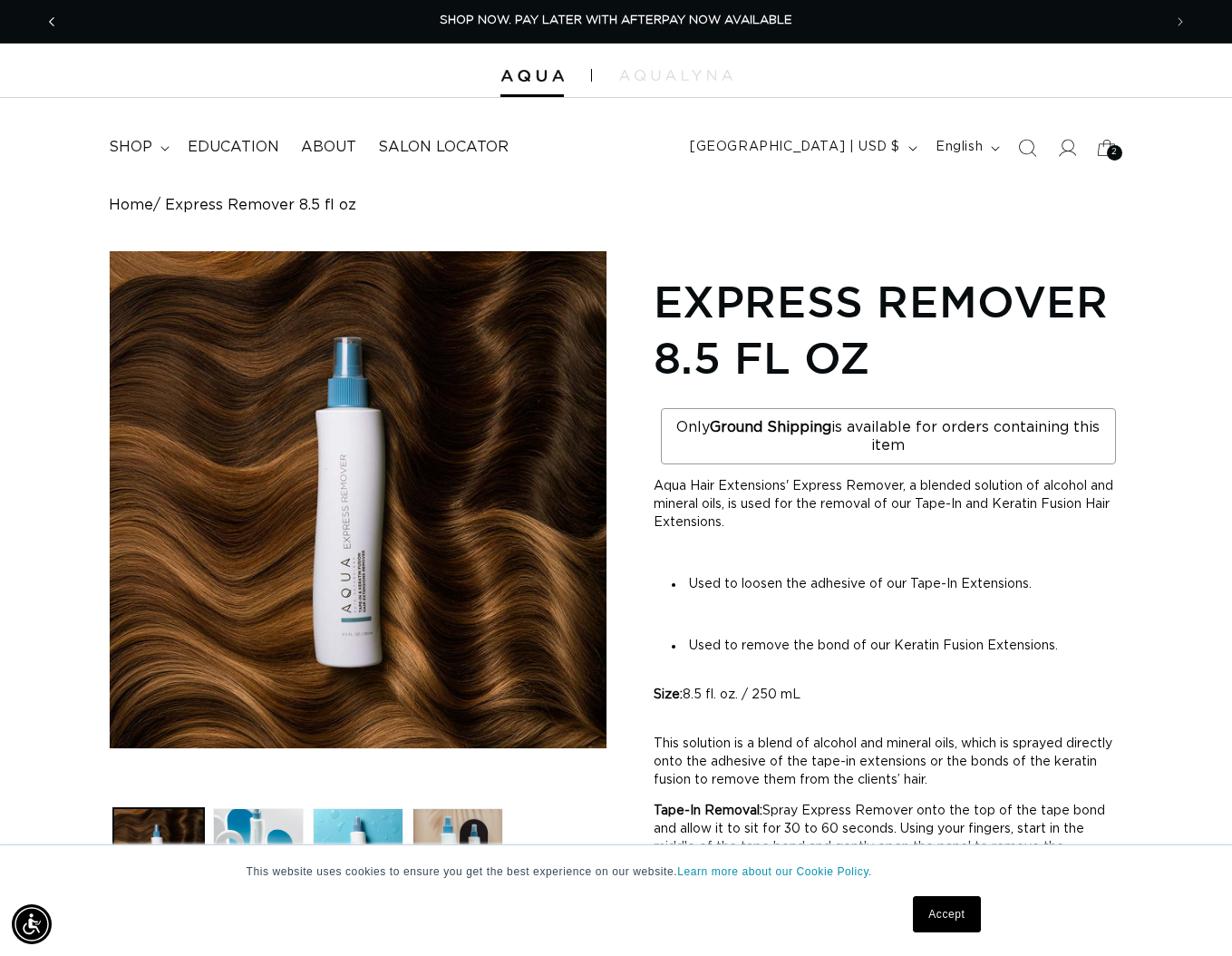
click at [48, 12] on span "Previous announcement" at bounding box center [51, 21] width 18 height 18
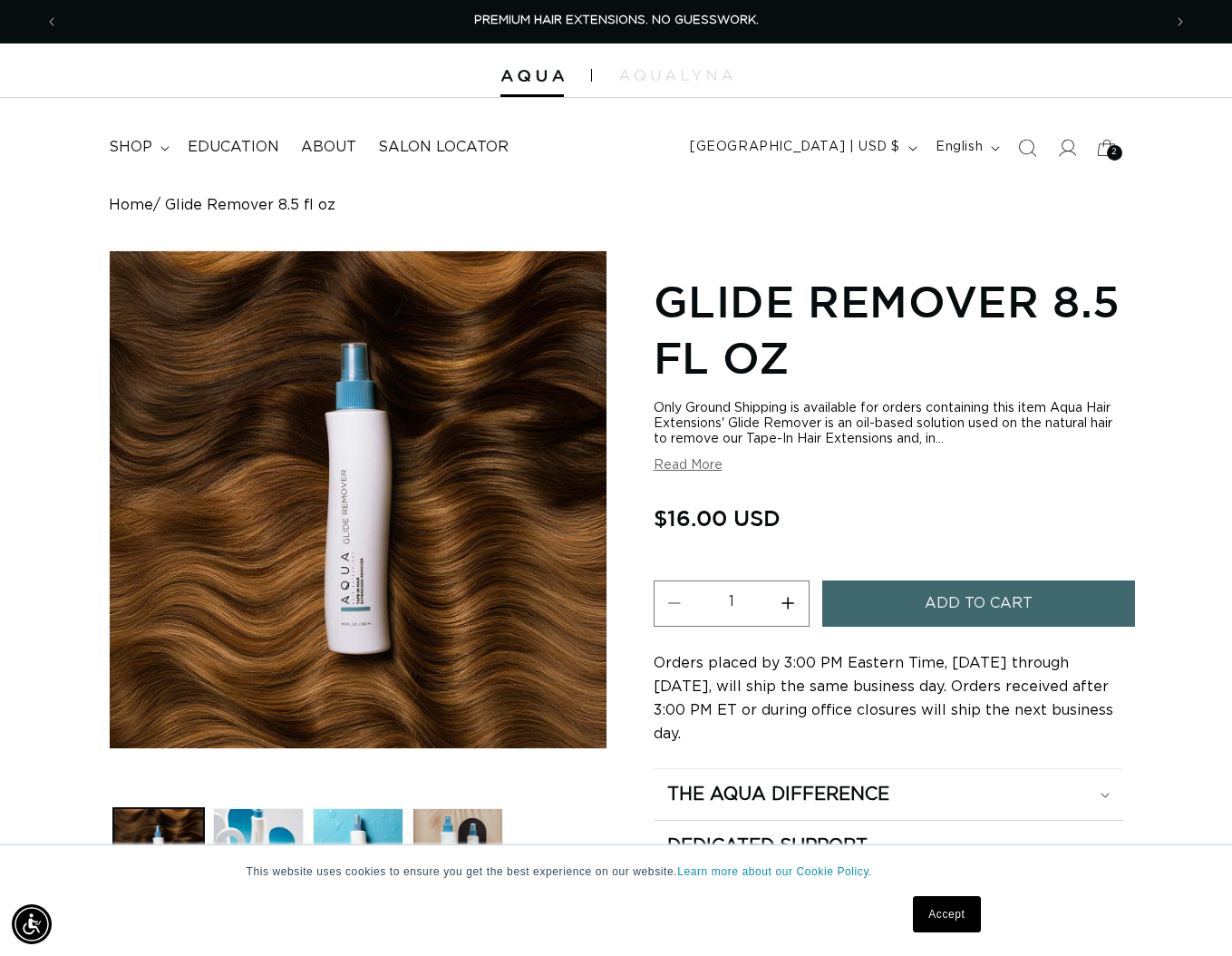
click at [691, 478] on section "Glide Remover 8.5 fl oz Only Ground Shipping is available for orders containing…" at bounding box center [889, 570] width 471 height 604
click at [694, 469] on button "Read More" at bounding box center [687, 465] width 69 height 15
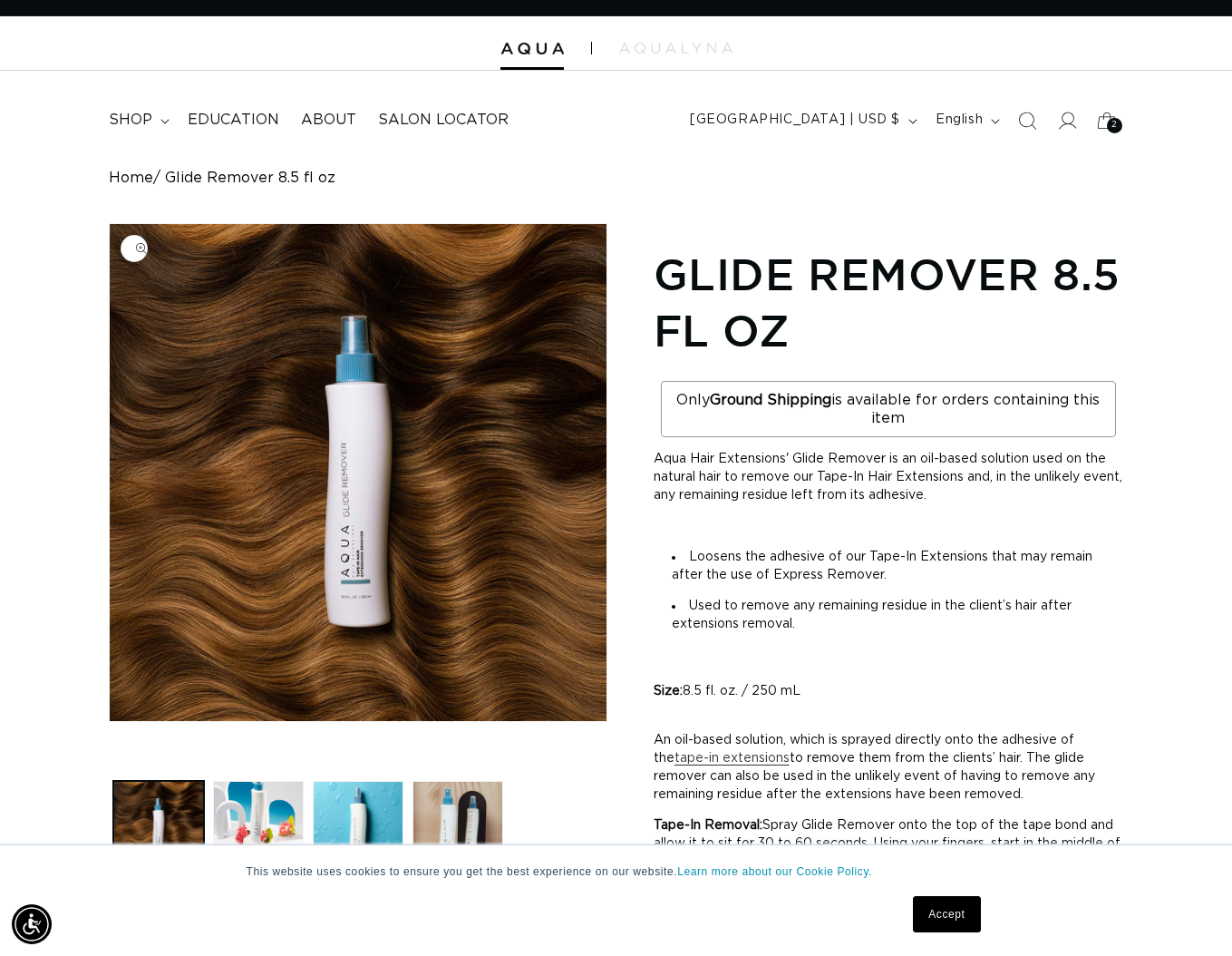
scroll to position [0, 2207]
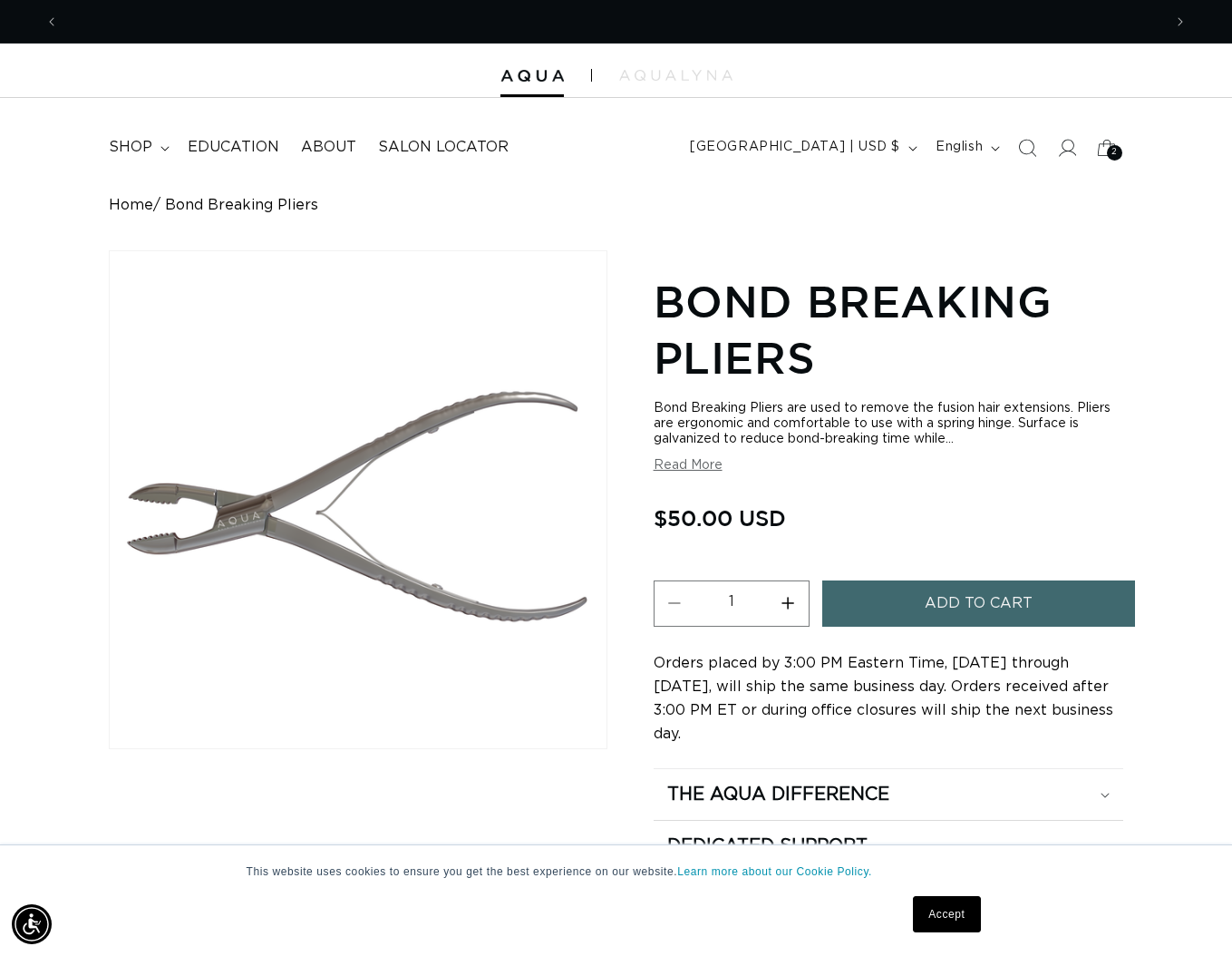
scroll to position [0, 2207]
click at [959, 618] on span "Add to cart" at bounding box center [979, 603] width 108 height 46
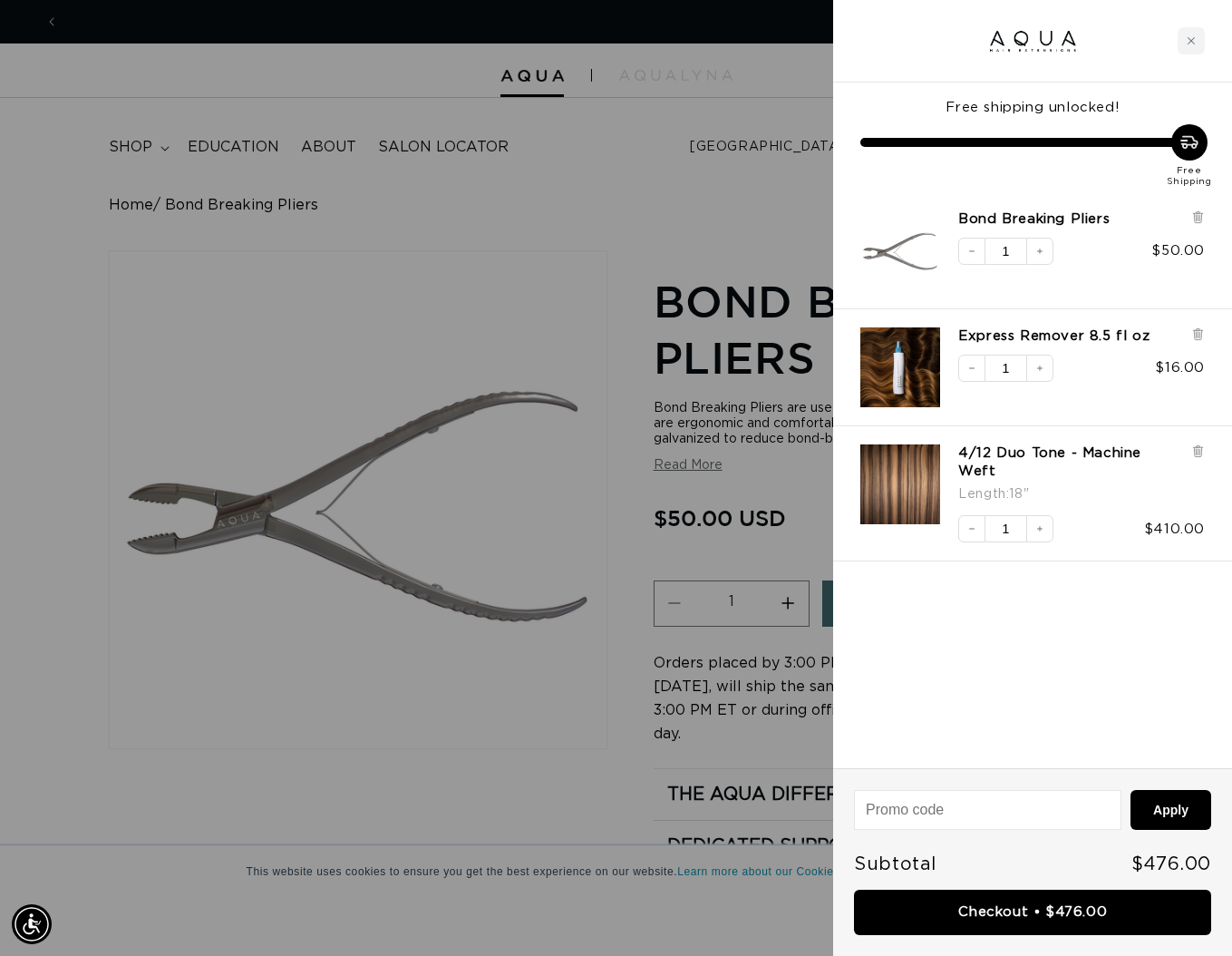
scroll to position [0, 1103]
click at [517, 547] on div at bounding box center [616, 478] width 1232 height 956
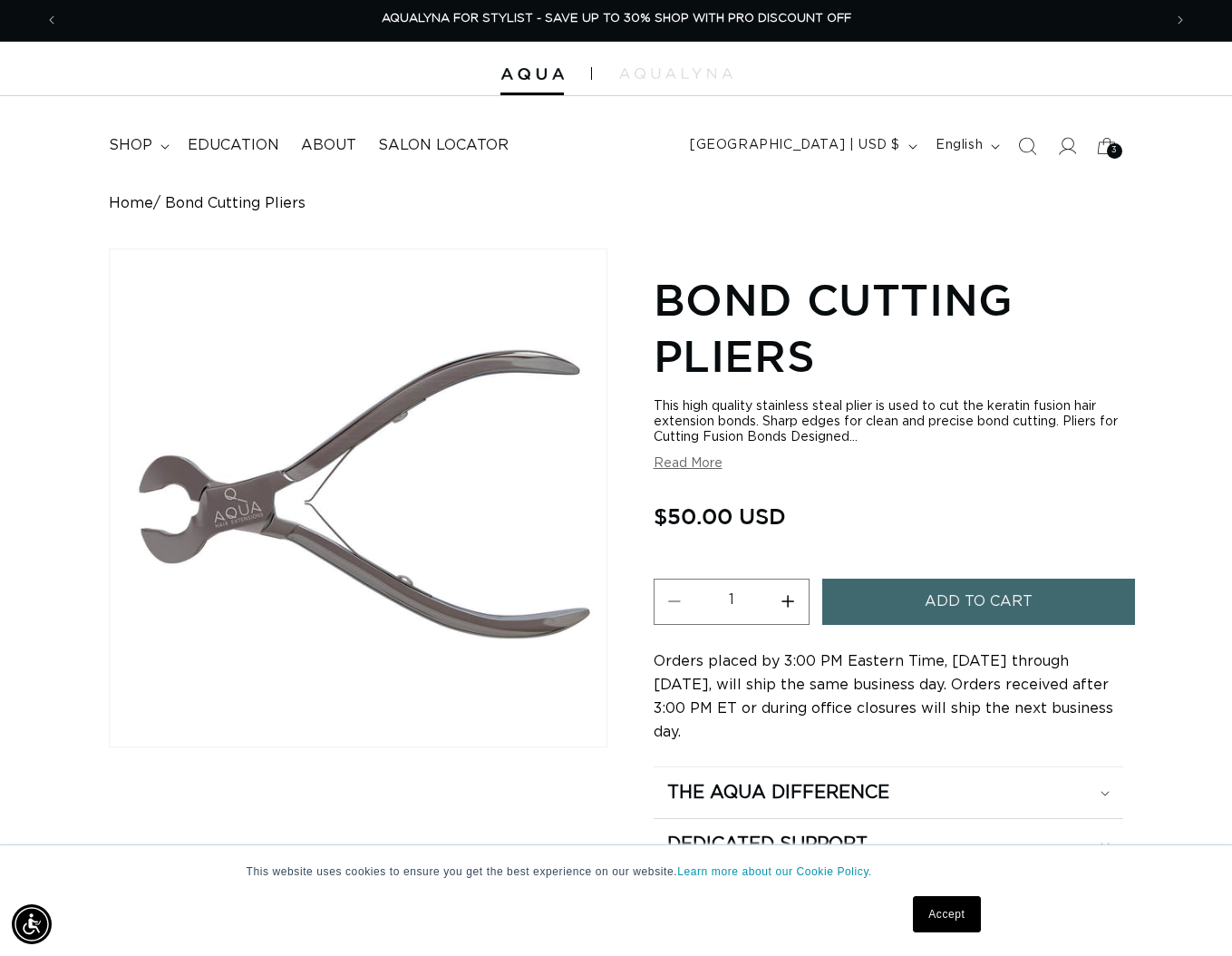
scroll to position [0, 1]
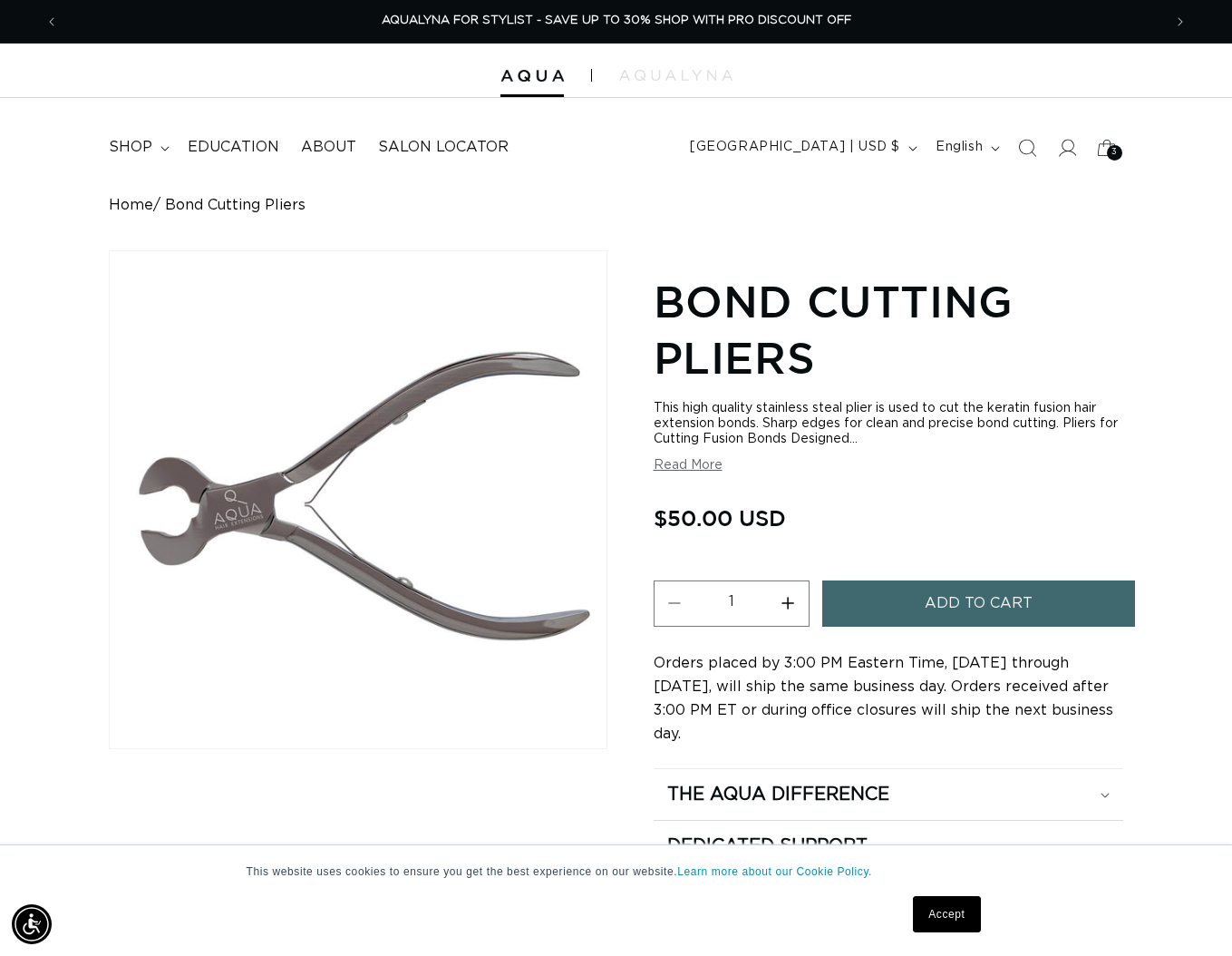
click at [685, 470] on button "Read More" at bounding box center [687, 465] width 69 height 15
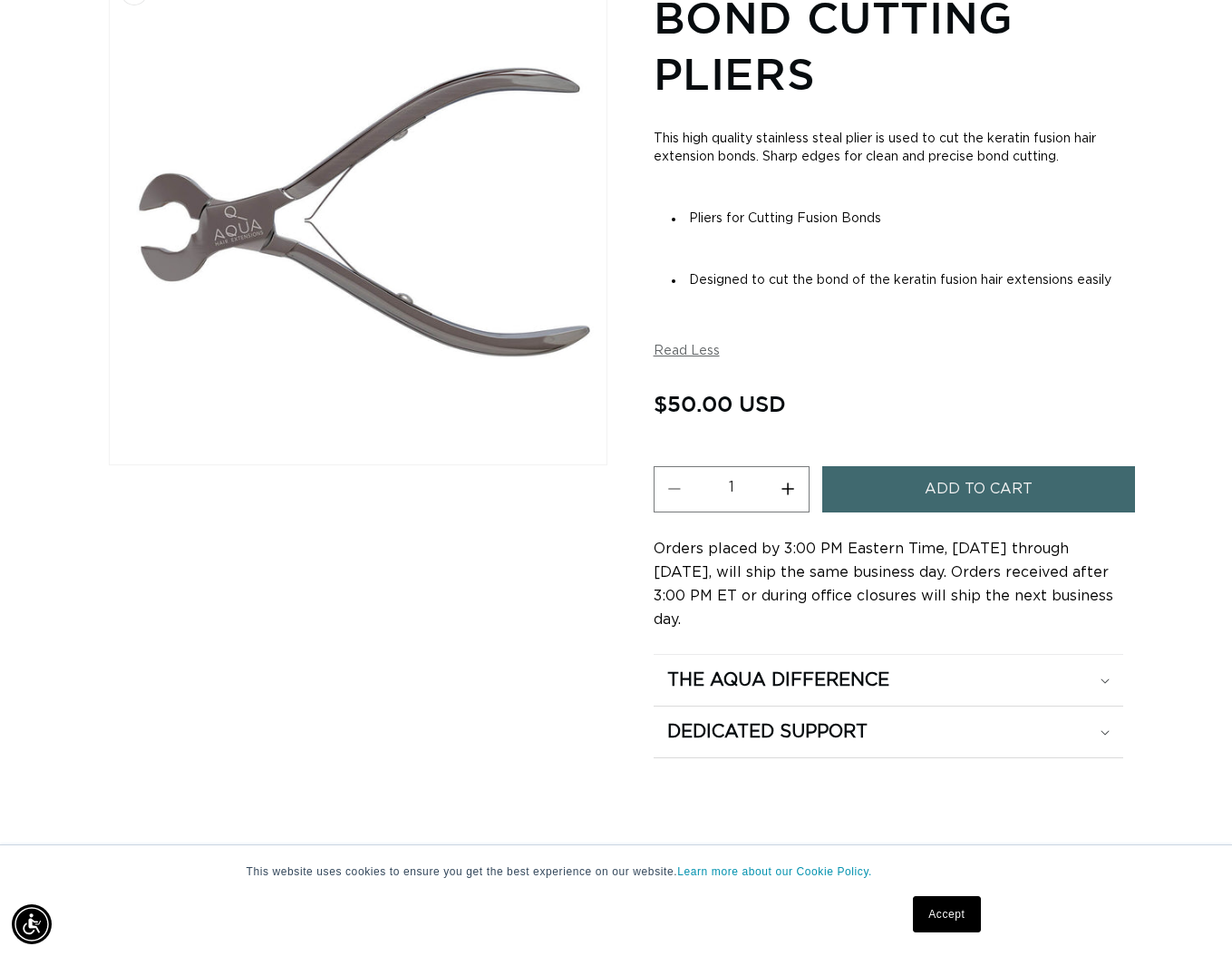
scroll to position [0, 1103]
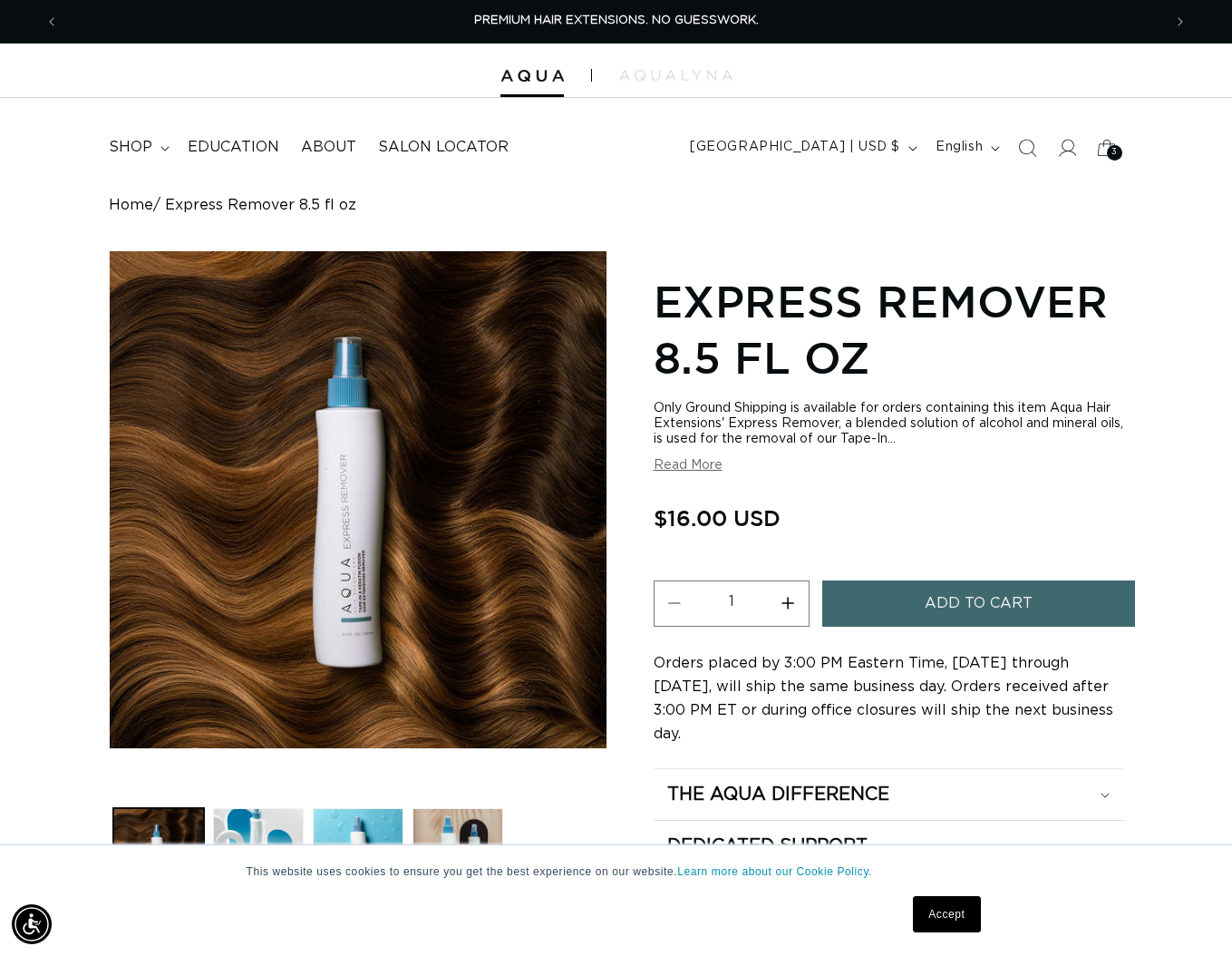
click at [962, 593] on span "Add to cart" at bounding box center [979, 603] width 108 height 46
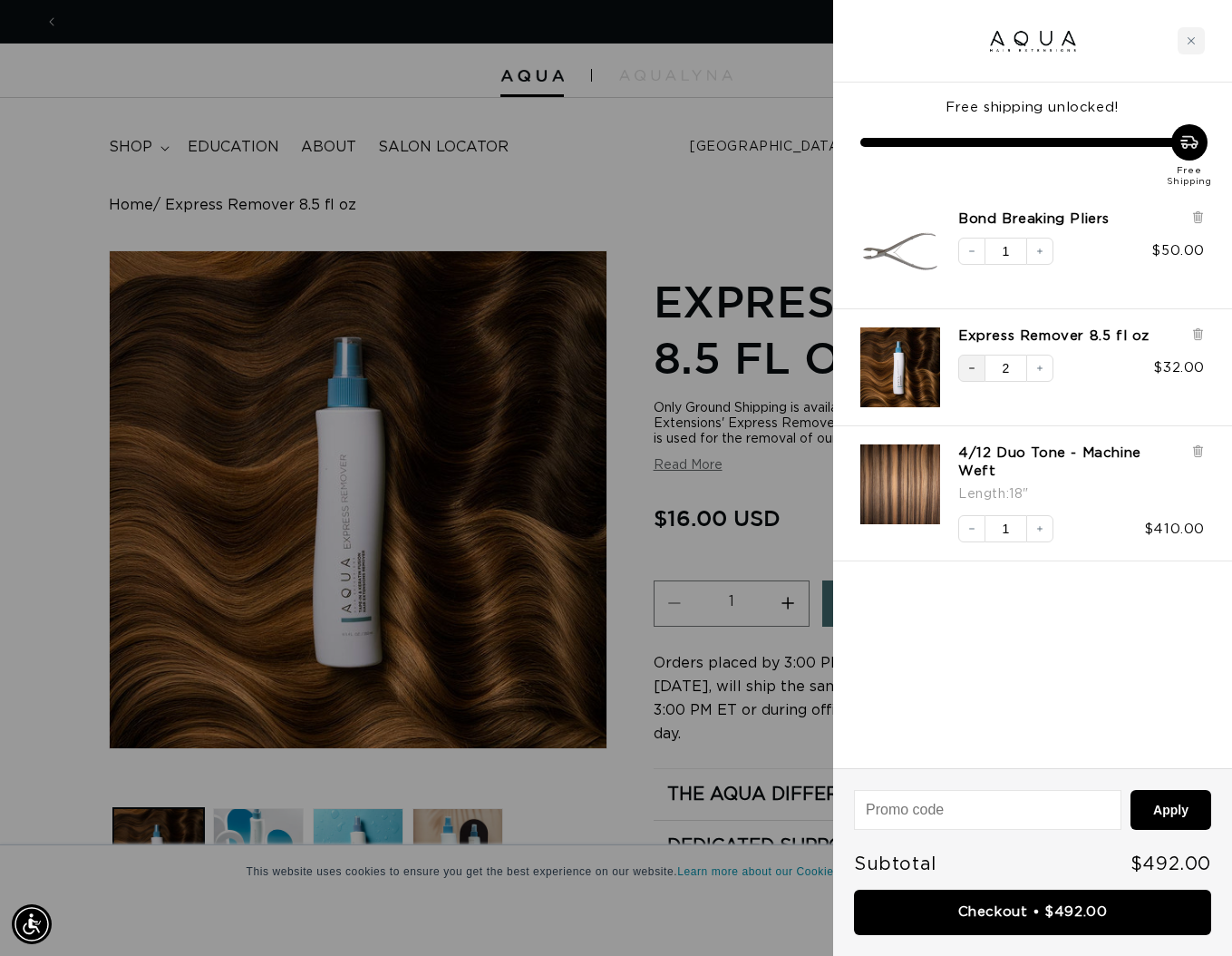
scroll to position [0, 2207]
click at [970, 363] on icon "Decrease quantity" at bounding box center [972, 369] width 11 height 11
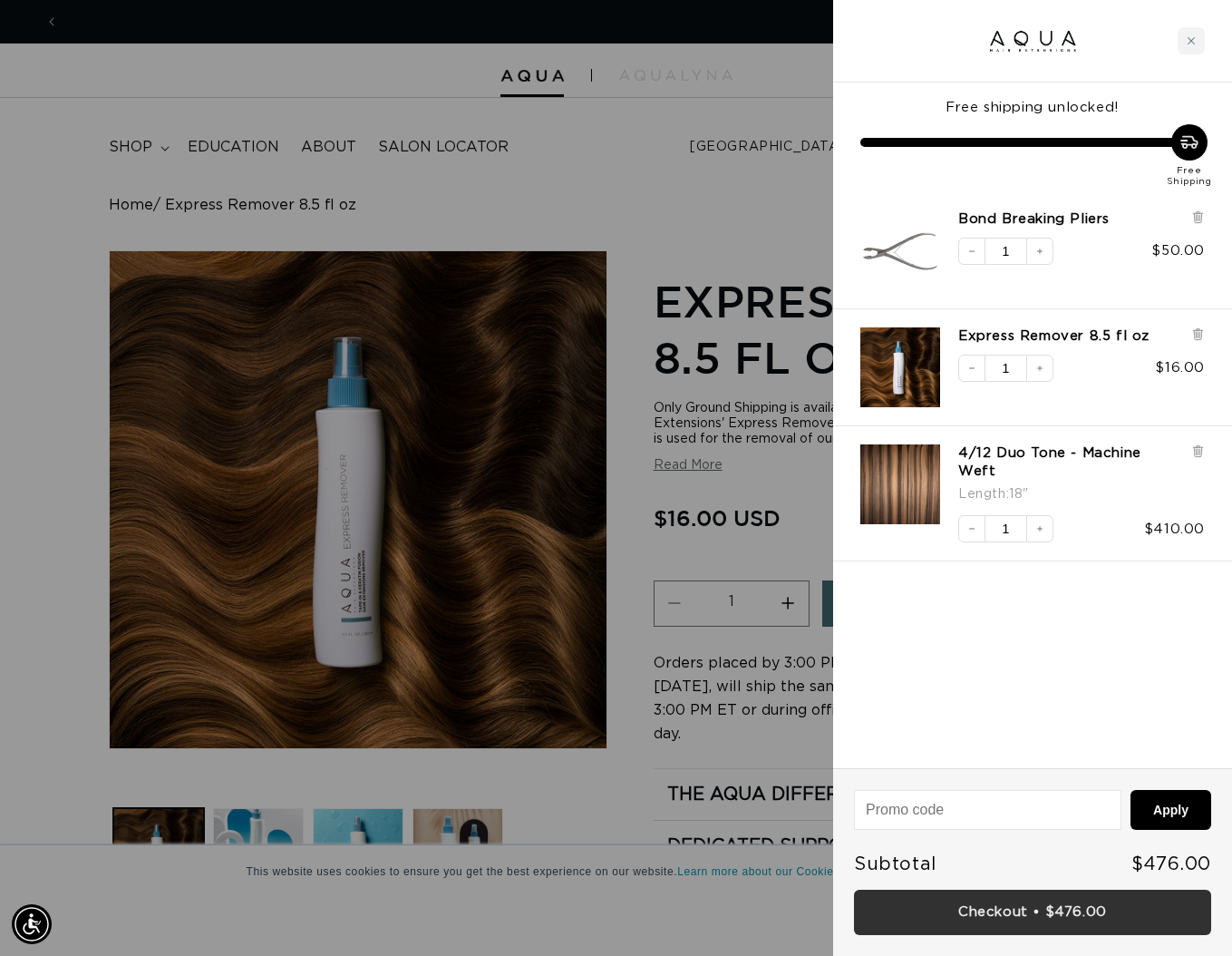
click at [1002, 903] on link "Checkout • $476.00" at bounding box center [1032, 913] width 357 height 46
